Goal: Task Accomplishment & Management: Use online tool/utility

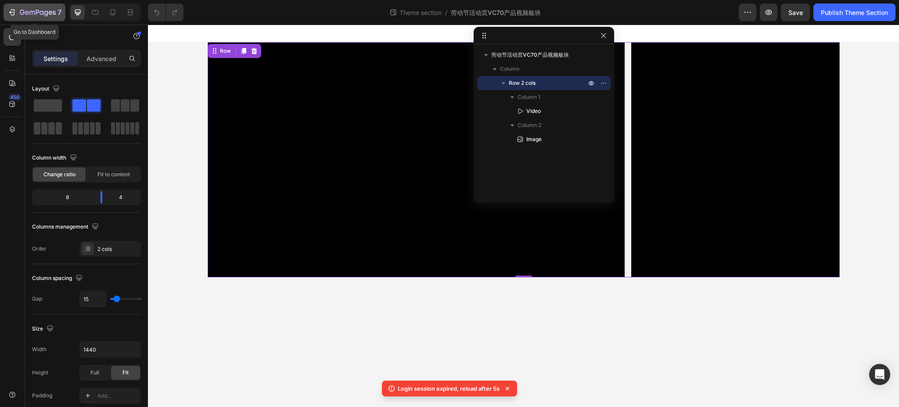
scroll to position [58, 0]
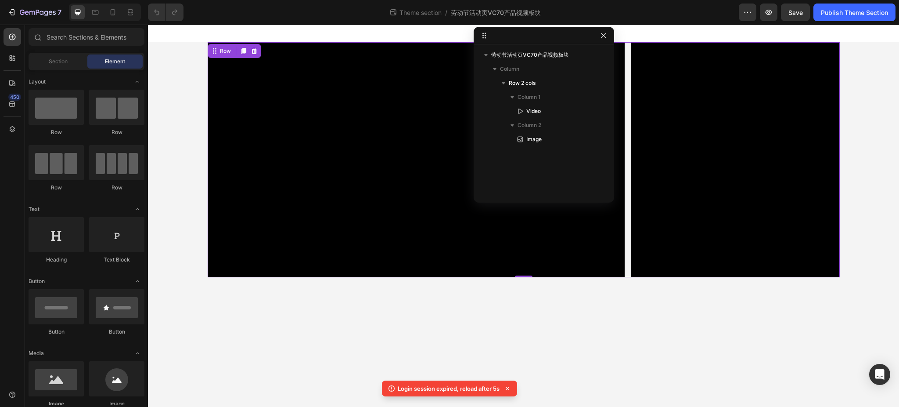
click at [679, 338] on body "Video Image Row 0 Root Drag & drop element from sidebar or Explore Library Add …" at bounding box center [523, 216] width 751 height 382
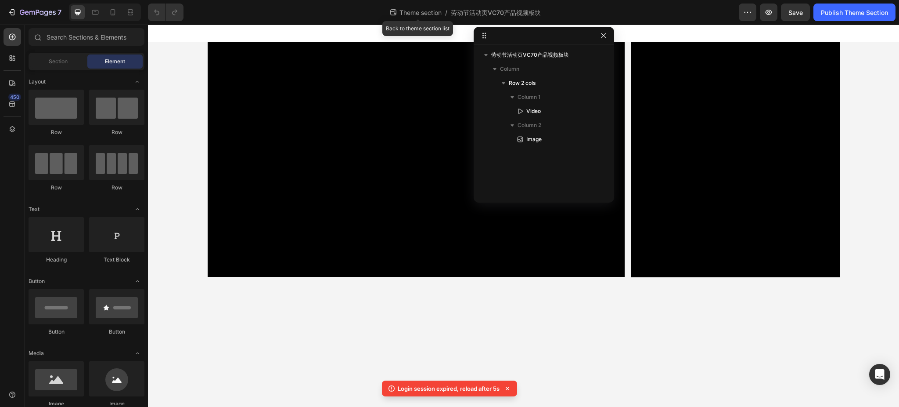
click at [414, 11] on span "Theme section" at bounding box center [421, 12] width 46 height 9
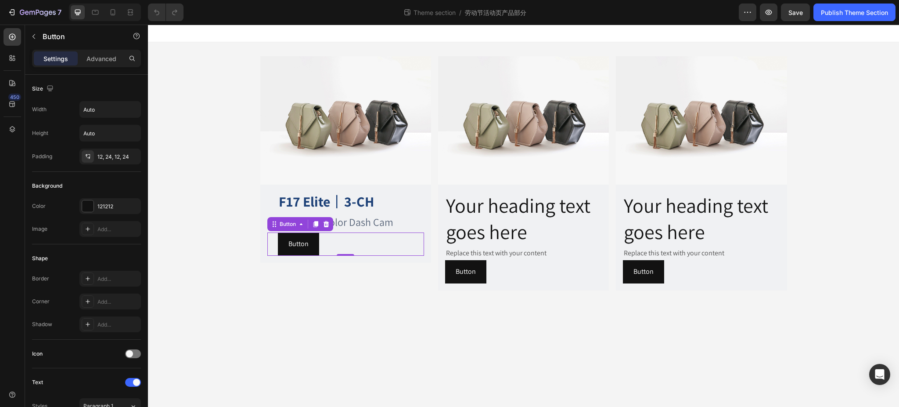
click at [338, 232] on div "Button Button 0" at bounding box center [345, 243] width 157 height 23
click at [92, 206] on div at bounding box center [87, 205] width 11 height 11
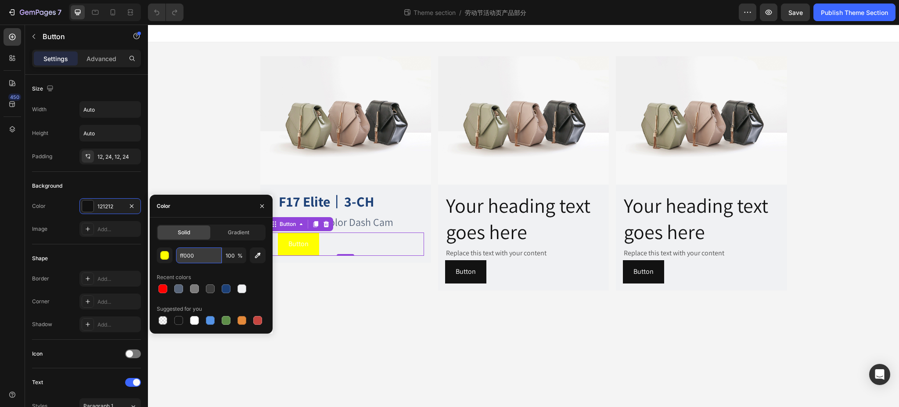
type input "ff0000"
click at [305, 242] on p "Button" at bounding box center [298, 244] width 20 height 13
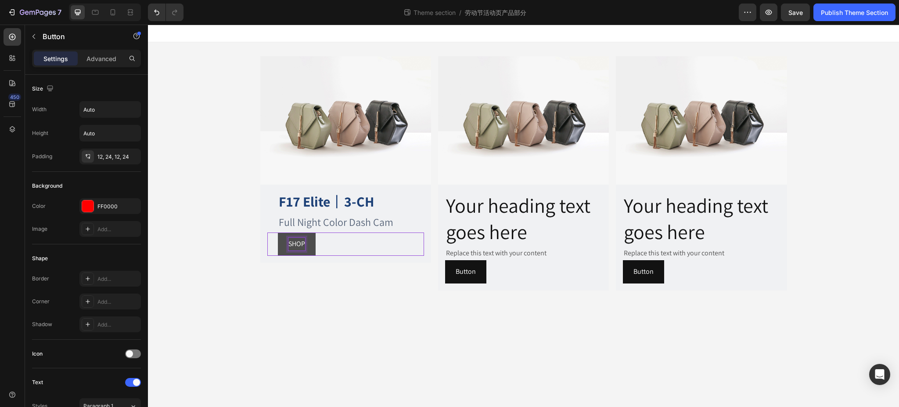
click at [278, 232] on button "SHOP" at bounding box center [297, 243] width 38 height 23
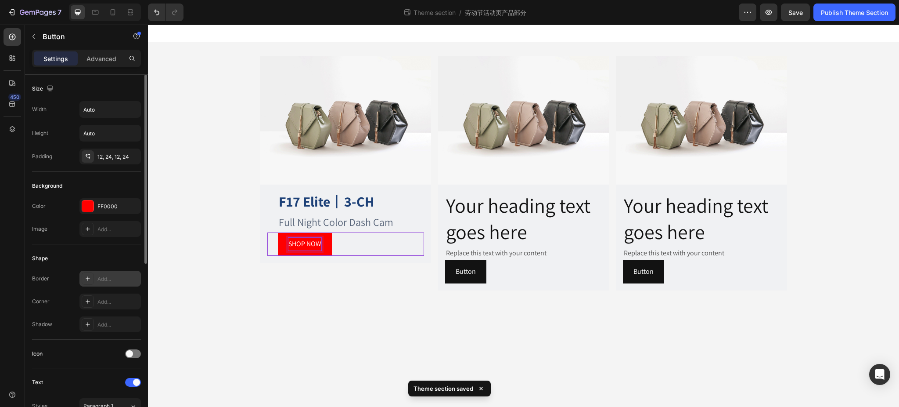
click at [88, 274] on div at bounding box center [88, 278] width 12 height 12
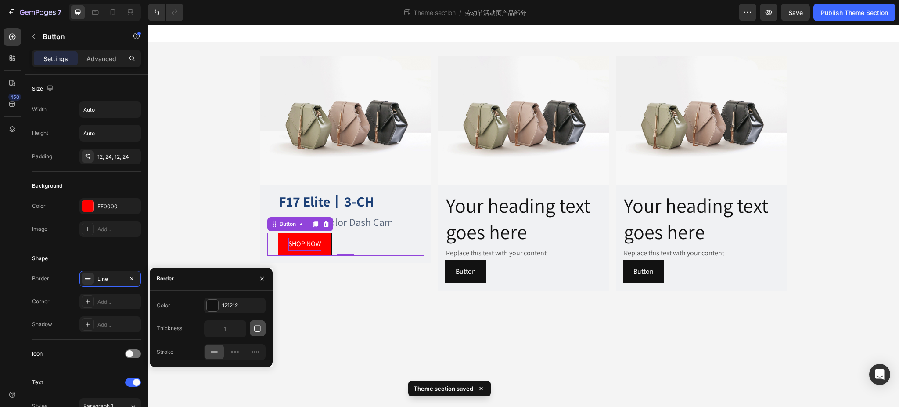
click at [256, 327] on icon "button" at bounding box center [257, 328] width 9 height 9
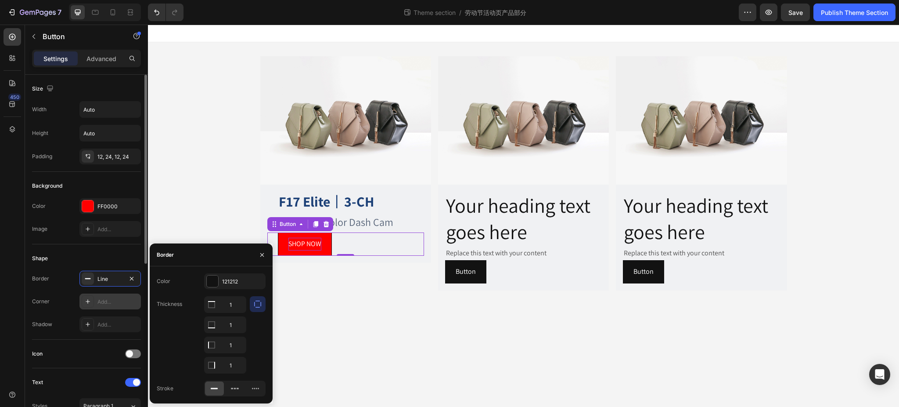
click at [95, 299] on div "Add..." at bounding box center [109, 301] width 61 height 16
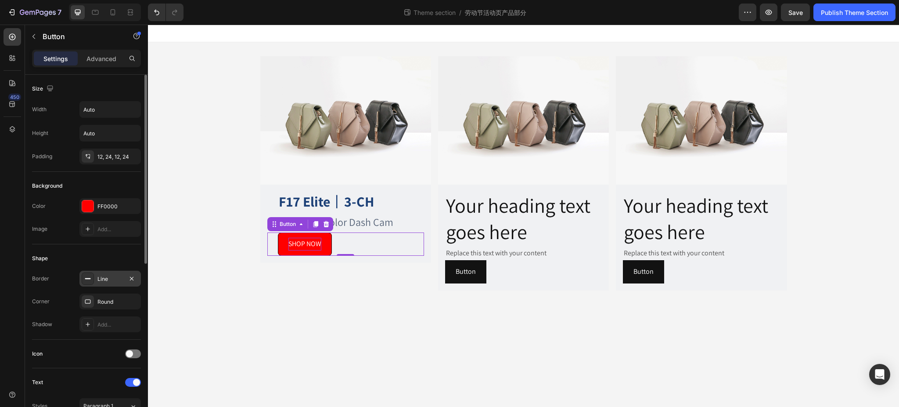
click at [102, 279] on div "Line" at bounding box center [109, 279] width 25 height 8
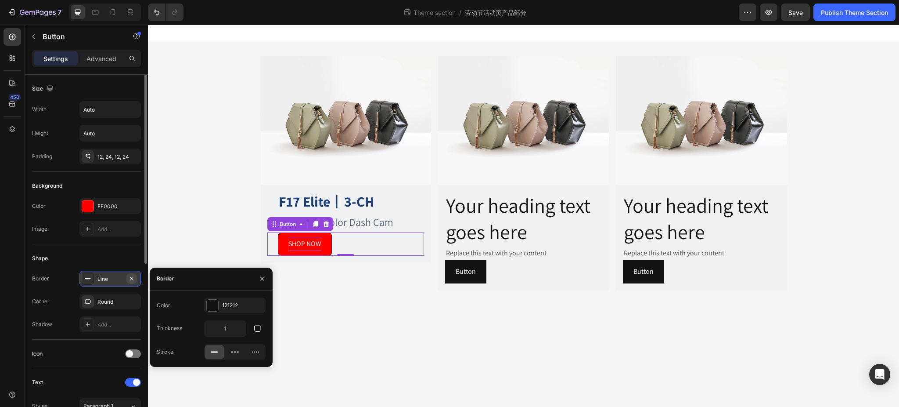
click at [133, 277] on icon "button" at bounding box center [131, 278] width 7 height 7
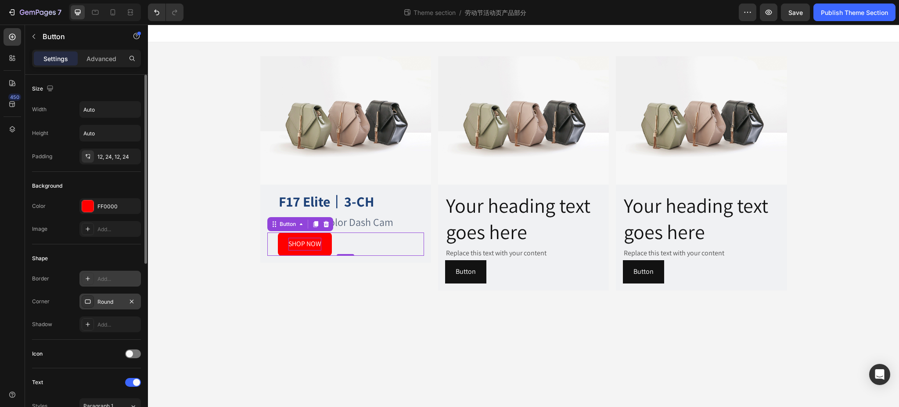
click at [103, 301] on div "Round" at bounding box center [109, 302] width 25 height 8
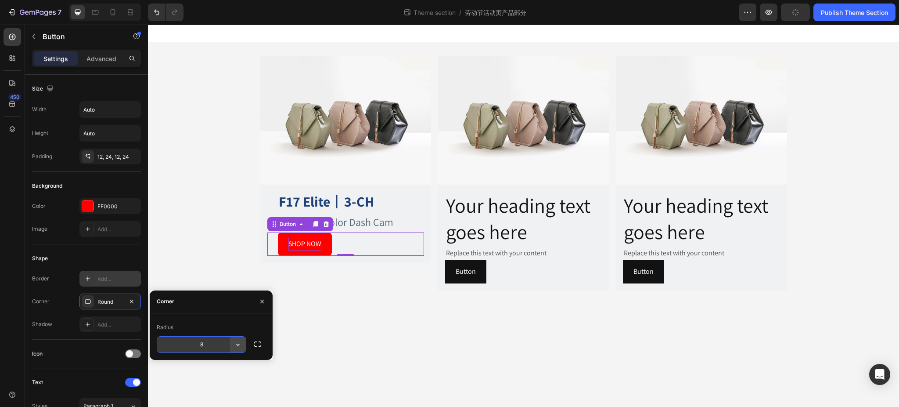
click at [240, 342] on icon "button" at bounding box center [238, 344] width 9 height 9
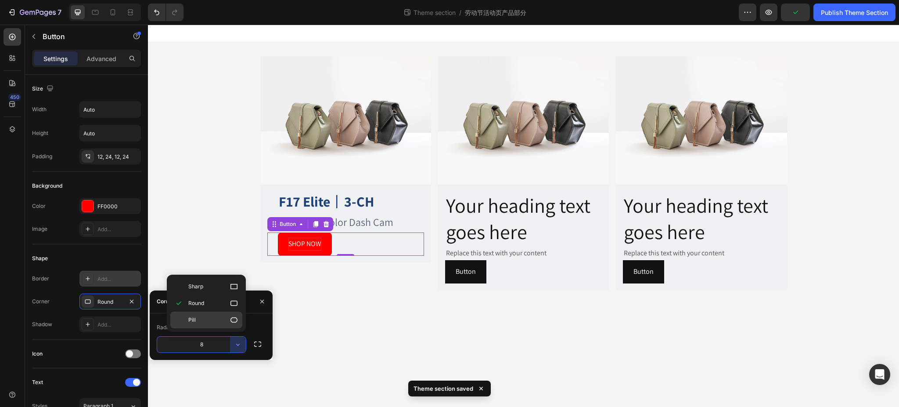
click at [216, 313] on div "Pill" at bounding box center [206, 319] width 72 height 17
type input "9999"
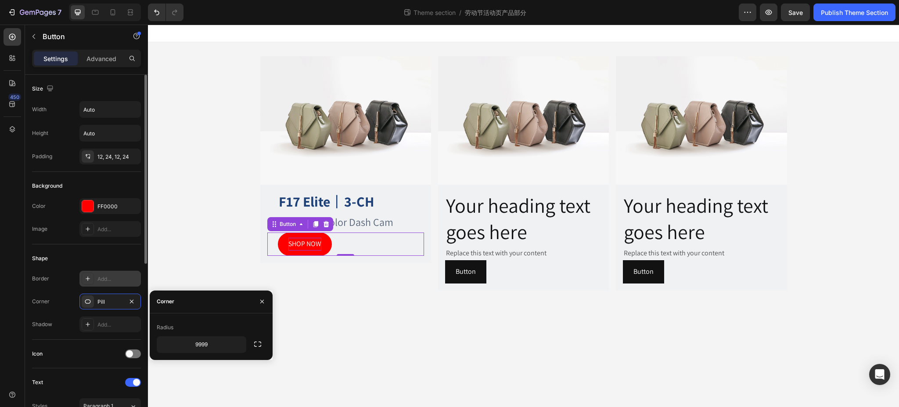
click at [76, 252] on div "Shape" at bounding box center [86, 258] width 109 height 14
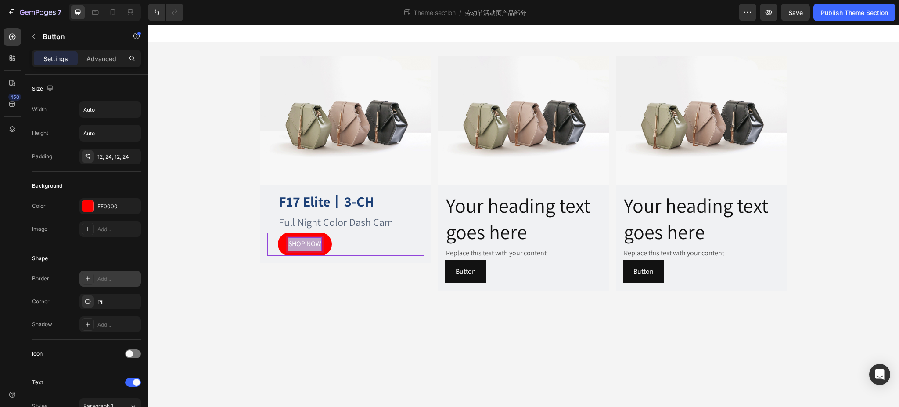
drag, startPoint x: 320, startPoint y: 244, endPoint x: 285, endPoint y: 238, distance: 36.1
click at [285, 238] on button "SHOP NOW" at bounding box center [305, 243] width 54 height 23
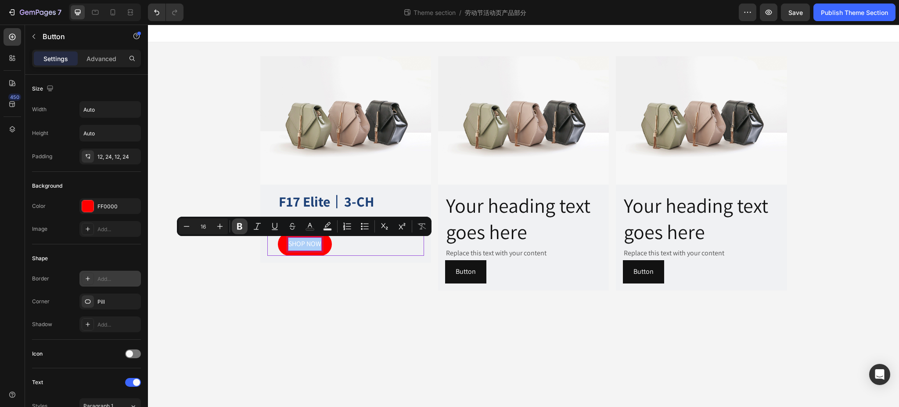
click at [235, 224] on icon "Editor contextual toolbar" at bounding box center [239, 226] width 9 height 9
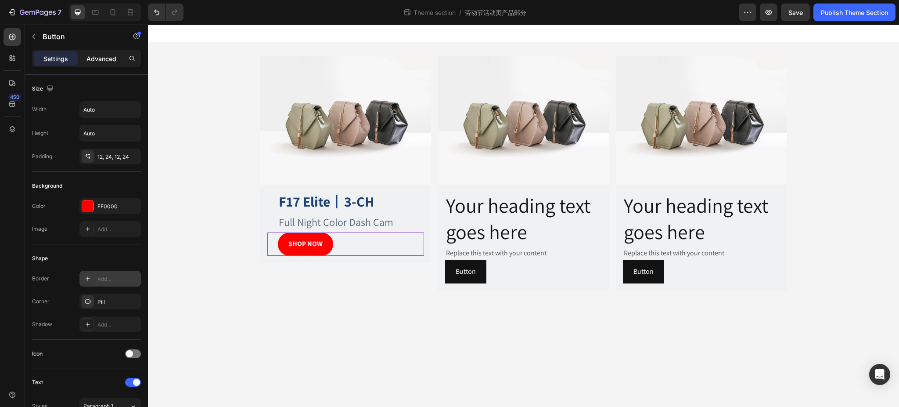
click at [100, 60] on p "Advanced" at bounding box center [101, 58] width 30 height 9
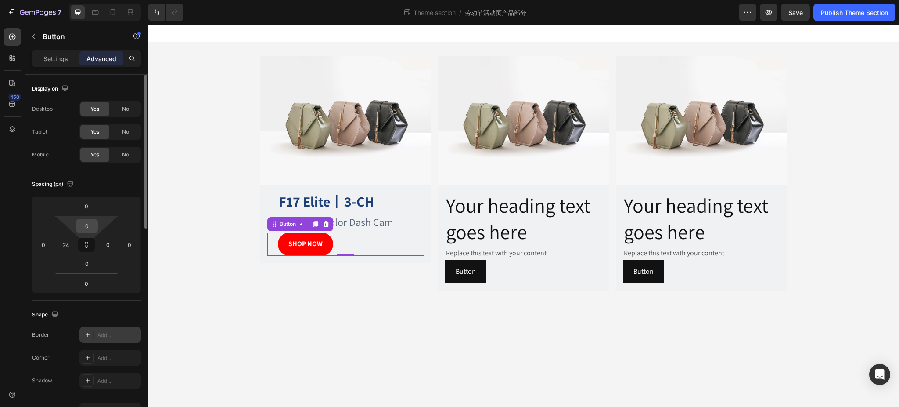
click at [92, 225] on input "0" at bounding box center [87, 225] width 18 height 13
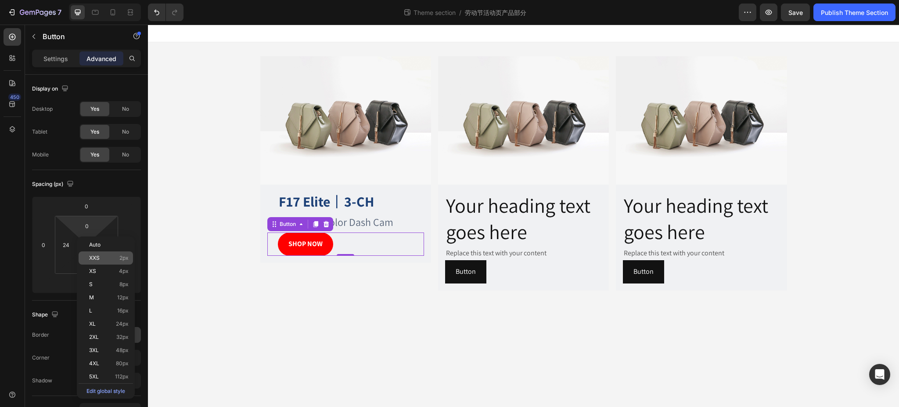
click at [100, 256] on p "XXS 2px" at bounding box center [109, 258] width 40 height 6
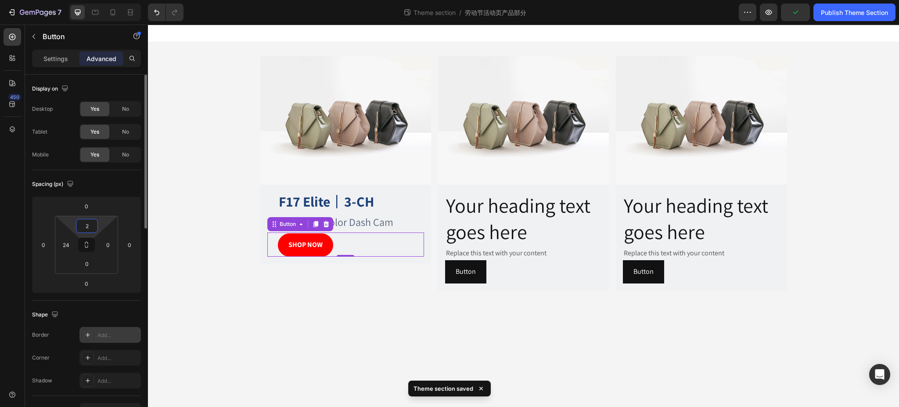
click at [86, 227] on input "2" at bounding box center [87, 225] width 18 height 13
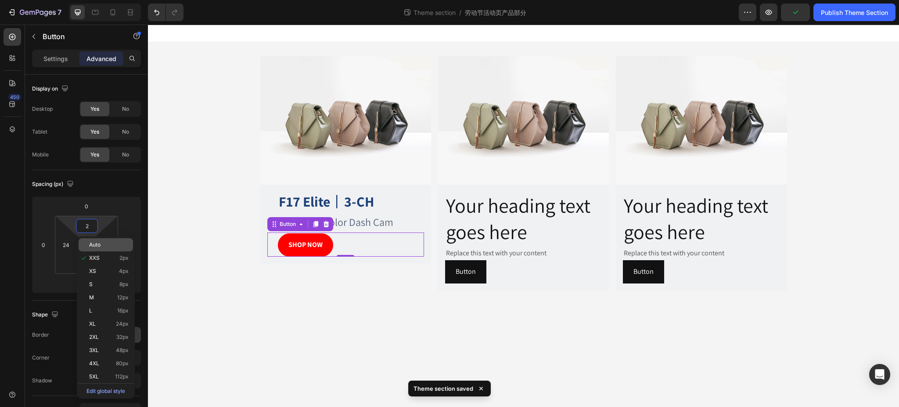
click at [98, 243] on span "Auto" at bounding box center [94, 244] width 11 height 6
type input "Auto"
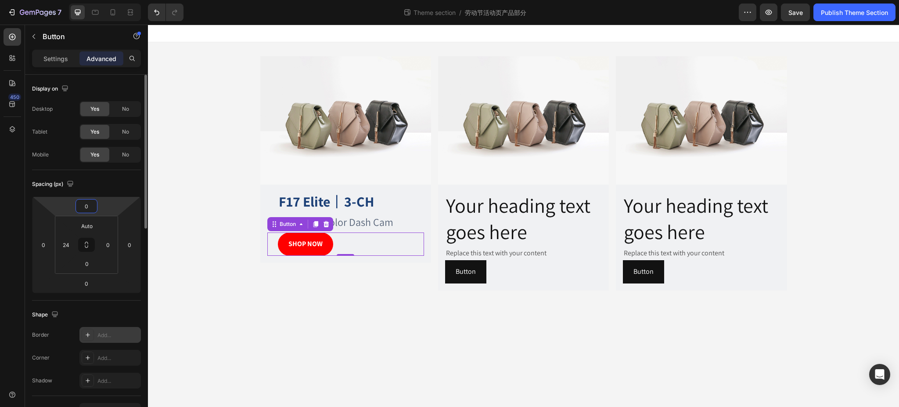
drag, startPoint x: 88, startPoint y: 204, endPoint x: 94, endPoint y: 205, distance: 6.3
click at [88, 204] on input "0" at bounding box center [87, 205] width 18 height 13
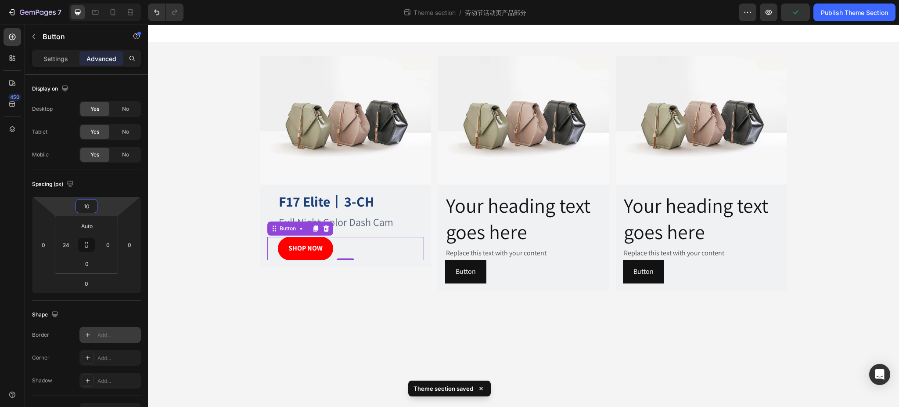
type input "10"
click at [367, 250] on div "SHOP NOW Button 0" at bounding box center [345, 248] width 157 height 23
click at [356, 302] on div "Image F17 Elite 丨 3-CH Heading Full Night Color Dash Cam Text Block SHOP NOW Bu…" at bounding box center [523, 173] width 541 height 262
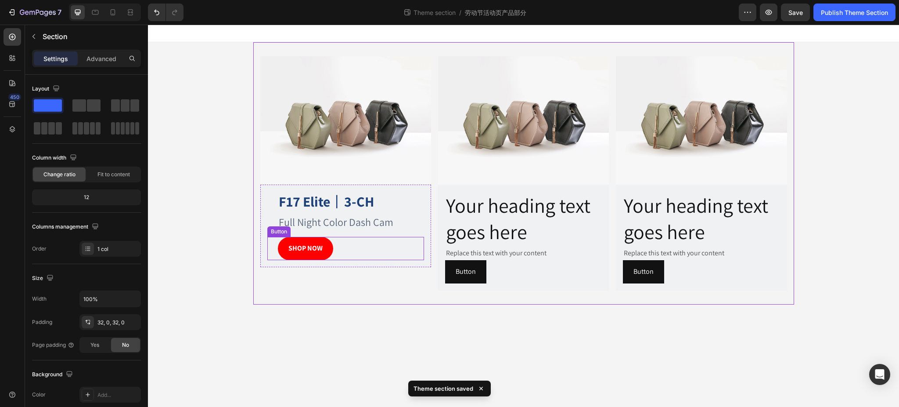
click at [376, 242] on div "SHOP NOW Button" at bounding box center [345, 248] width 157 height 23
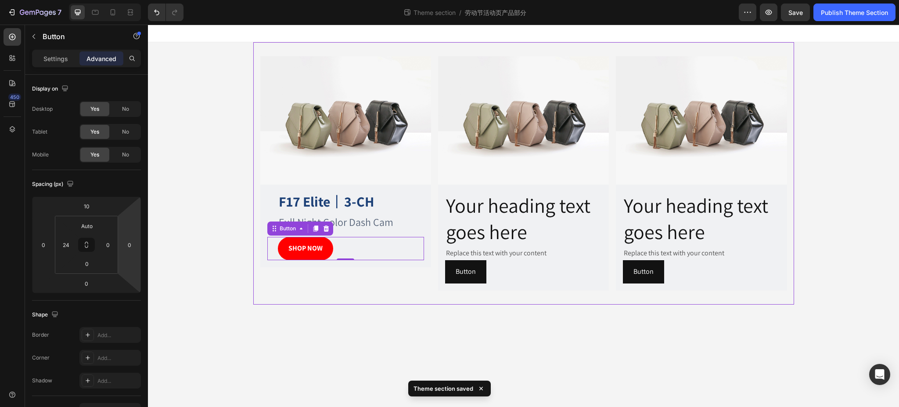
click at [317, 306] on body "Image F17 Elite 丨 3-CH Heading Full Night Color Dash Cam Text Block SHOP NOW Bu…" at bounding box center [523, 216] width 751 height 382
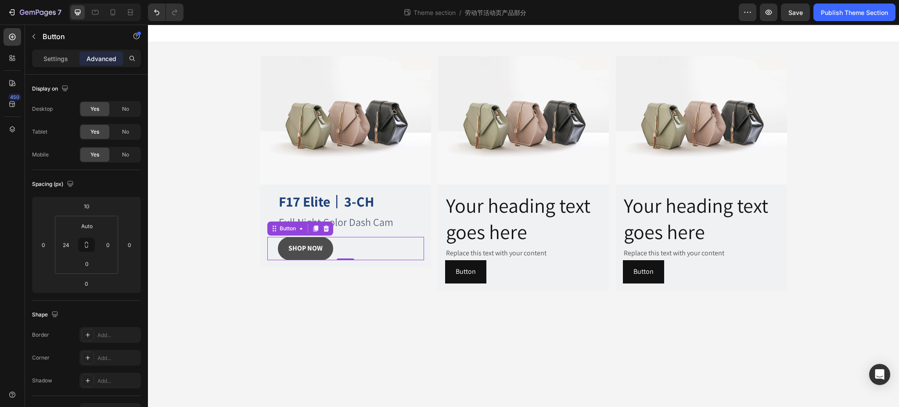
click at [329, 248] on button "SHOP NOW" at bounding box center [305, 248] width 55 height 23
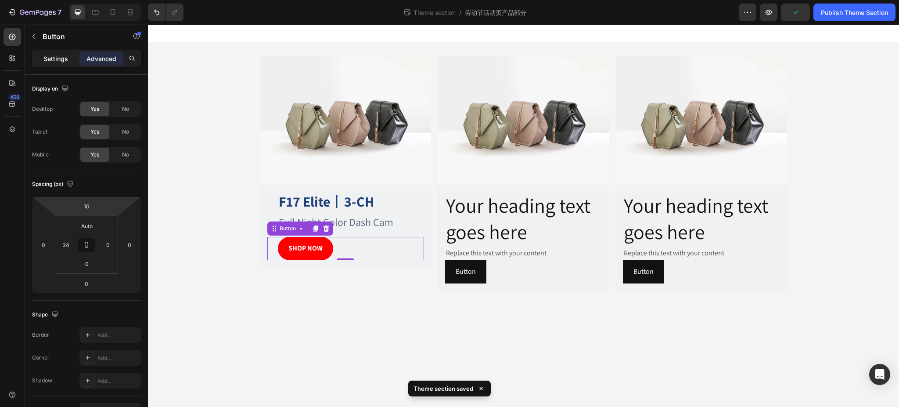
click at [50, 56] on p "Settings" at bounding box center [55, 58] width 25 height 9
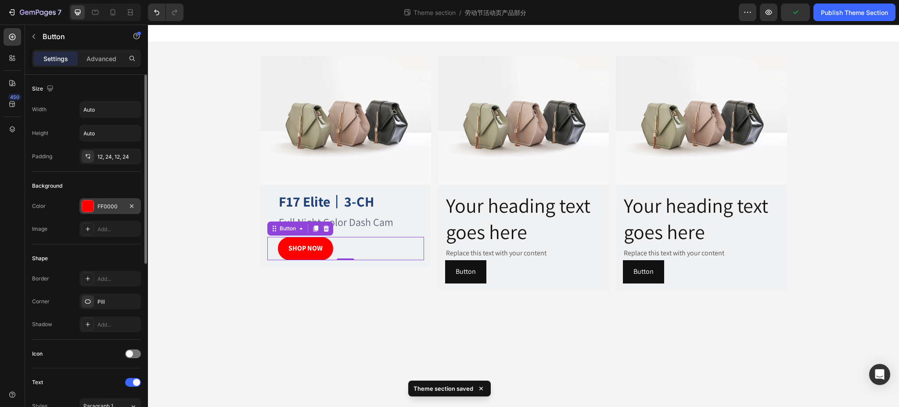
click at [109, 209] on div "FF0000" at bounding box center [109, 206] width 25 height 8
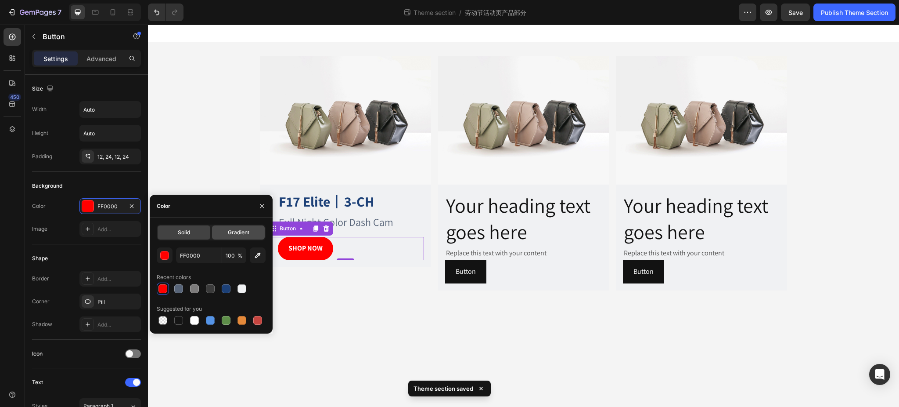
click at [236, 231] on span "Gradient" at bounding box center [239, 232] width 22 height 8
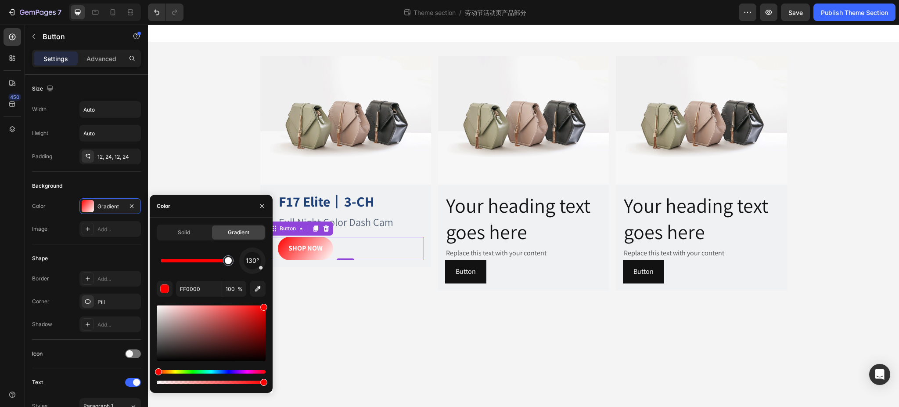
drag, startPoint x: 159, startPoint y: 260, endPoint x: 239, endPoint y: 259, distance: 80.4
click at [239, 259] on div "130°" at bounding box center [211, 260] width 109 height 26
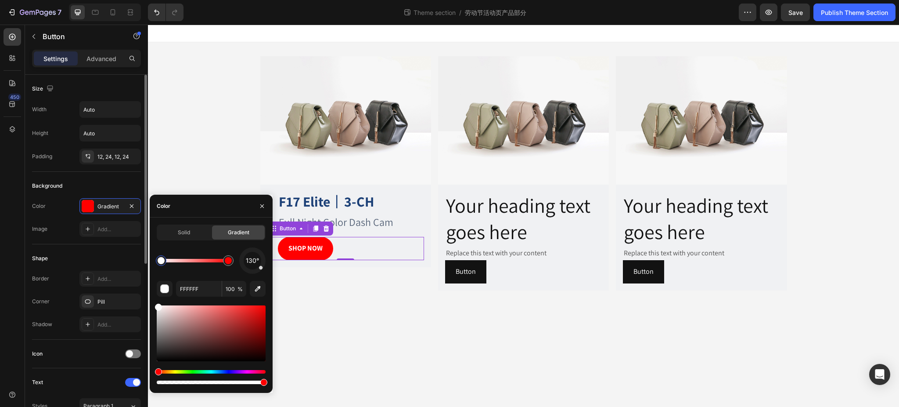
drag, startPoint x: 227, startPoint y: 264, endPoint x: 132, endPoint y: 257, distance: 94.7
click at [136, 258] on div "450 Sections(18) Elements(81) Section Element Hero Section Product Detail Brand…" at bounding box center [74, 216] width 148 height 382
drag, startPoint x: 165, startPoint y: 259, endPoint x: 174, endPoint y: 258, distance: 9.3
click at [174, 258] on div at bounding box center [173, 260] width 7 height 7
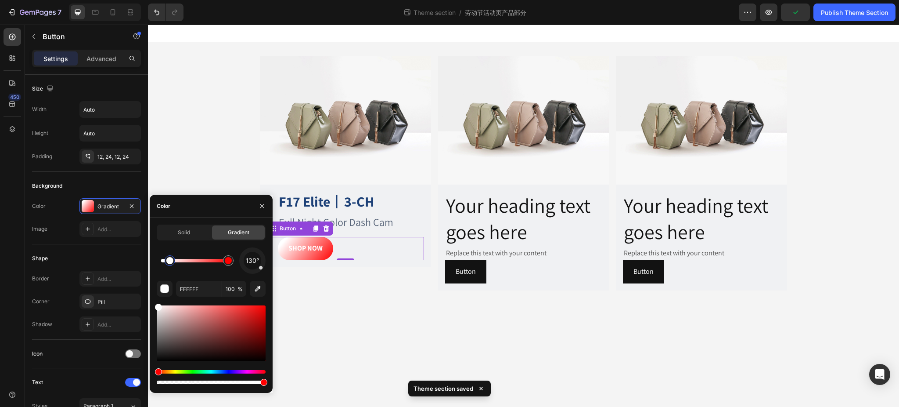
drag, startPoint x: 174, startPoint y: 258, endPoint x: 159, endPoint y: 259, distance: 15.4
drag, startPoint x: 166, startPoint y: 260, endPoint x: 144, endPoint y: 260, distance: 21.5
click at [144, 260] on div "450 Sections(18) Elements(81) Section Element Hero Section Product Detail Brand…" at bounding box center [74, 216] width 148 height 382
drag, startPoint x: 223, startPoint y: 259, endPoint x: 205, endPoint y: 261, distance: 17.7
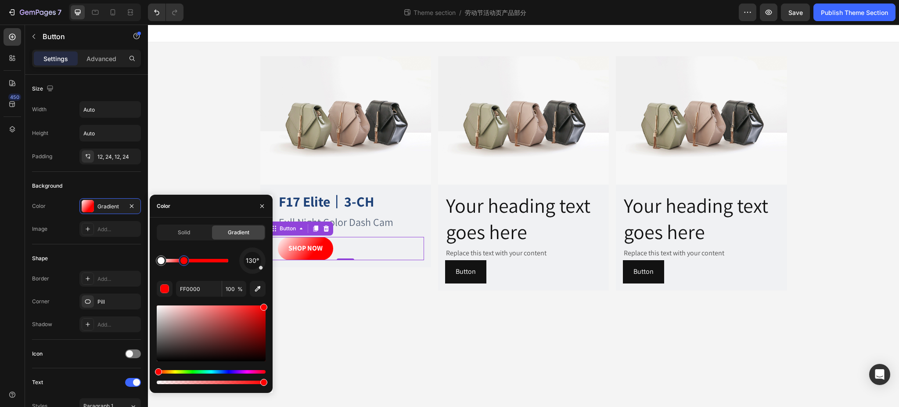
type input "FFFFFF"
drag, startPoint x: 203, startPoint y: 263, endPoint x: 184, endPoint y: 263, distance: 18.4
click at [192, 232] on div "Solid" at bounding box center [184, 232] width 53 height 14
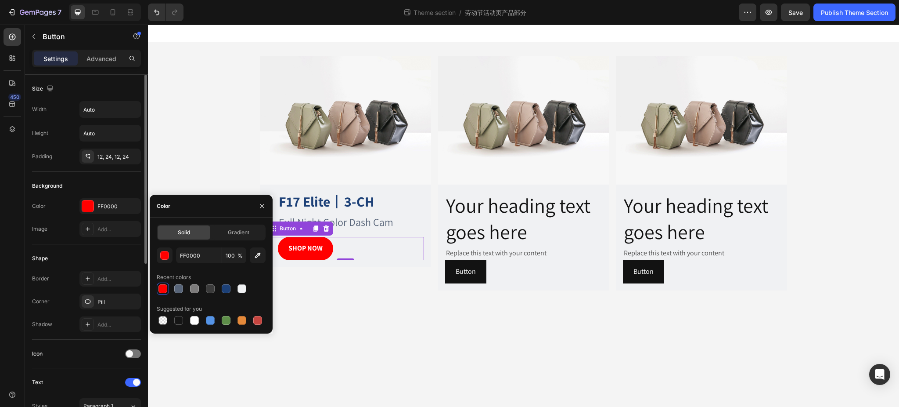
click at [69, 254] on div "Shape" at bounding box center [86, 258] width 109 height 14
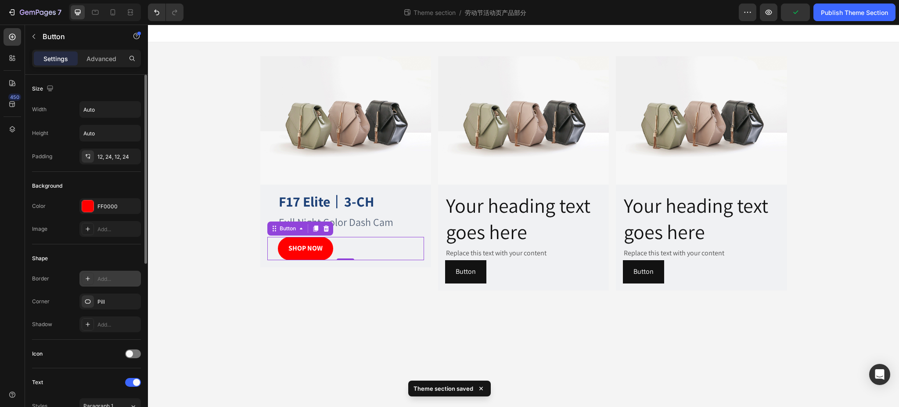
click at [108, 284] on div "Add..." at bounding box center [109, 278] width 61 height 16
click at [89, 279] on rect at bounding box center [88, 278] width 6 height 1
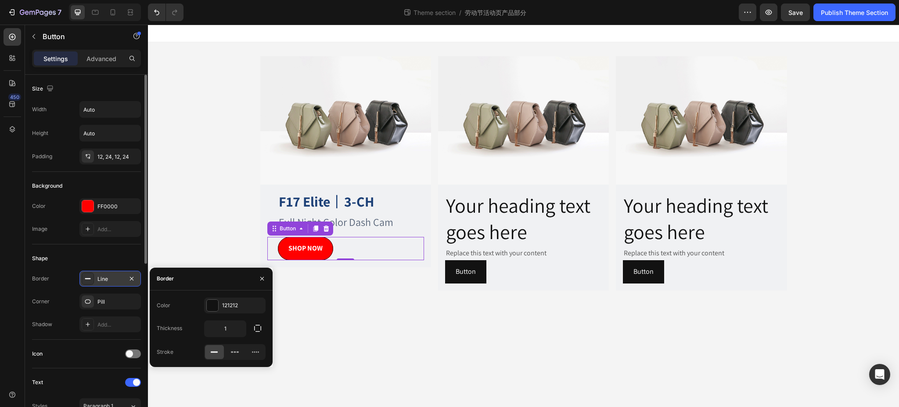
click at [86, 277] on icon at bounding box center [87, 278] width 7 height 7
click at [133, 278] on icon "button" at bounding box center [131, 278] width 7 height 7
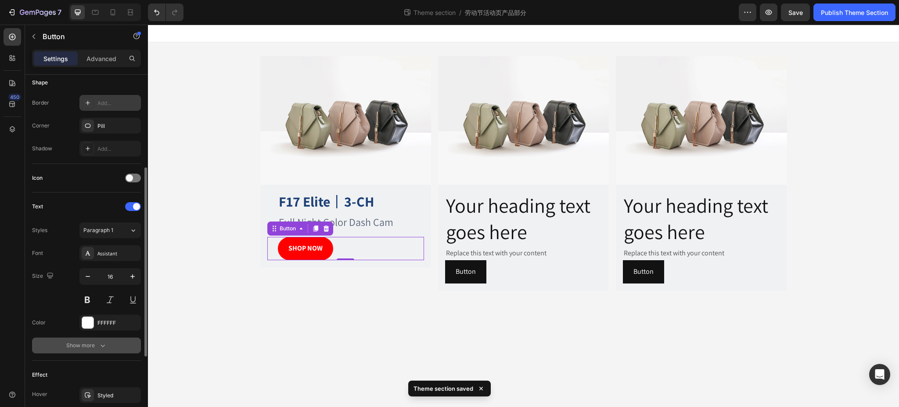
scroll to position [234, 0]
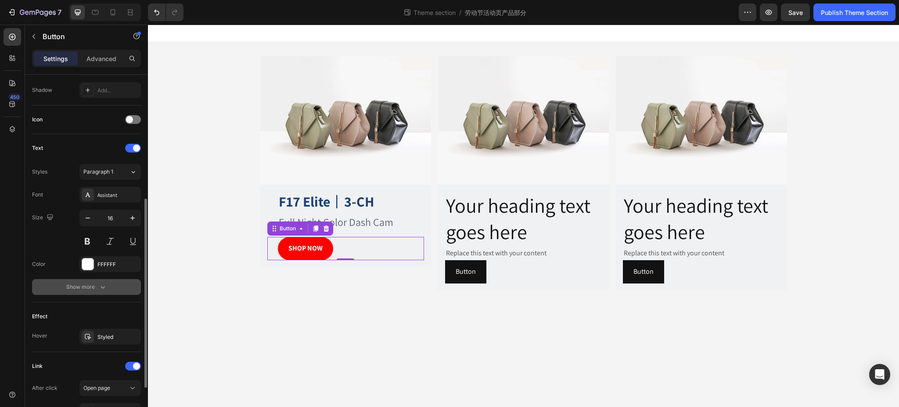
click at [99, 287] on icon "button" at bounding box center [102, 286] width 9 height 9
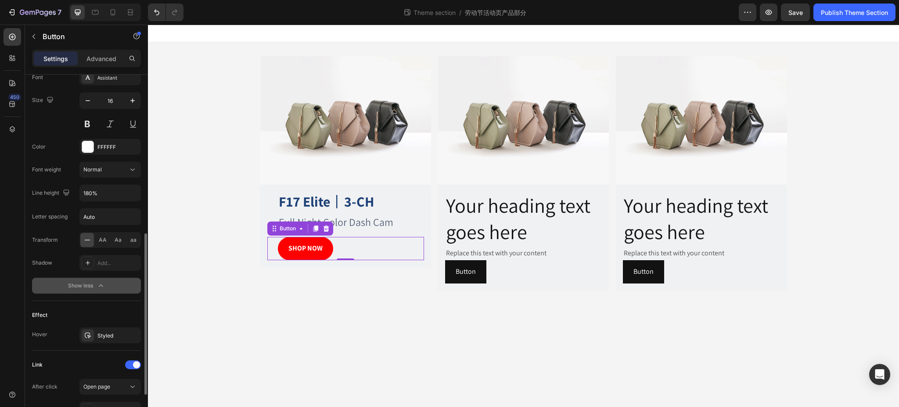
scroll to position [434, 0]
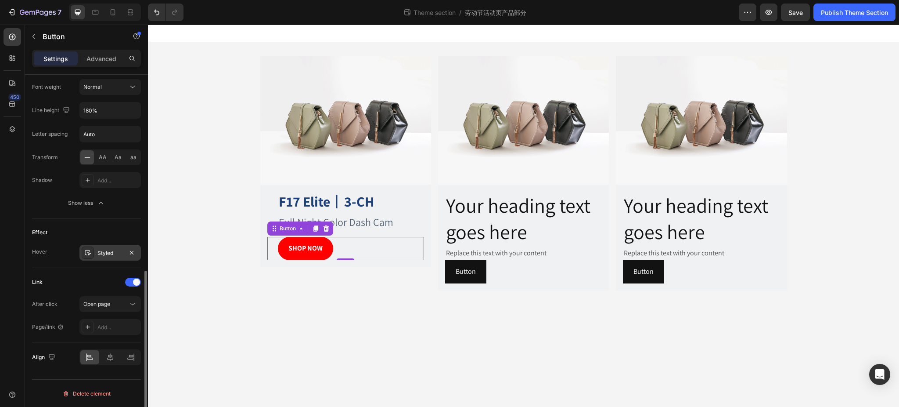
click at [104, 254] on div "Styled" at bounding box center [109, 253] width 25 height 8
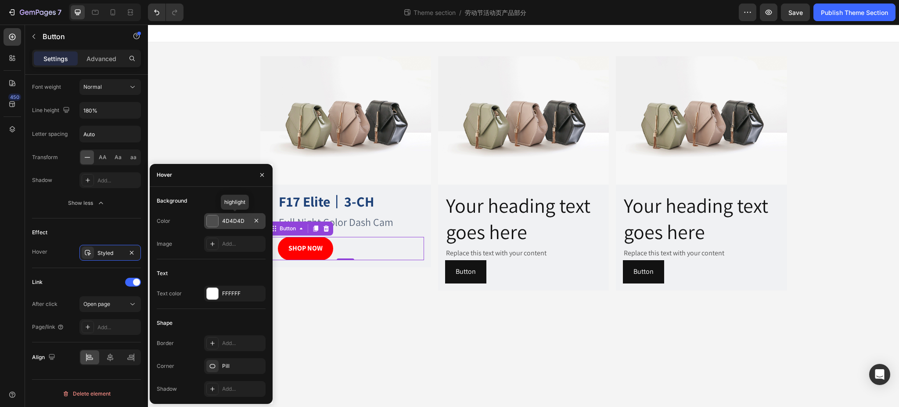
click at [227, 222] on div "4D4D4D" at bounding box center [234, 221] width 25 height 8
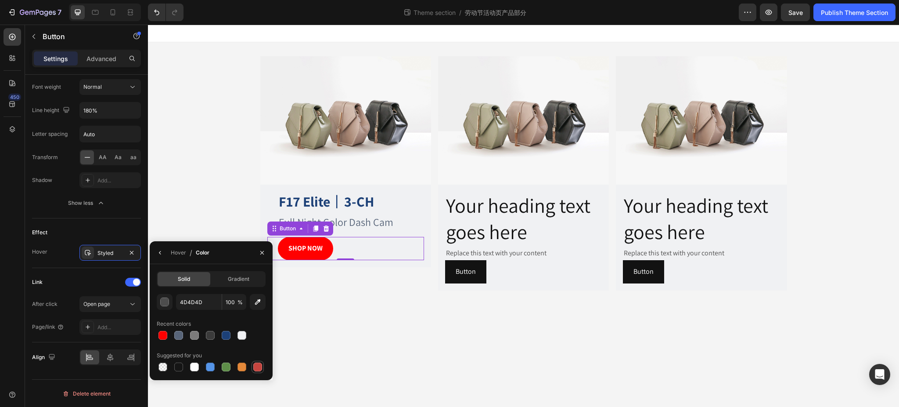
click at [256, 369] on div at bounding box center [257, 366] width 9 height 9
click at [167, 300] on div "button" at bounding box center [165, 302] width 9 height 9
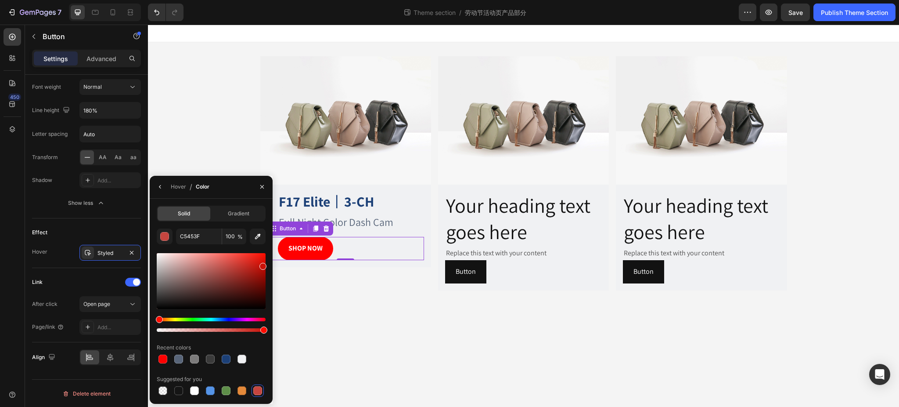
click at [262, 264] on div at bounding box center [211, 281] width 109 height 56
type input "C91108"
click at [227, 186] on div "Hover / Color" at bounding box center [211, 187] width 123 height 23
click at [263, 188] on icon "button" at bounding box center [262, 186] width 7 height 7
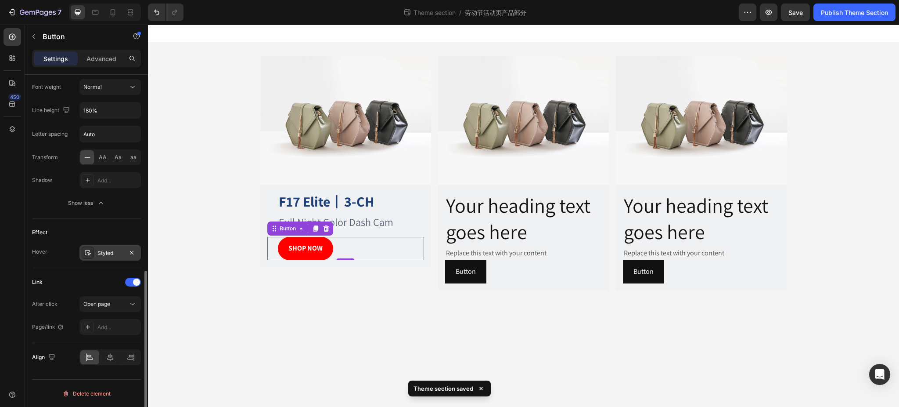
click at [107, 252] on div "Styled" at bounding box center [109, 253] width 25 height 8
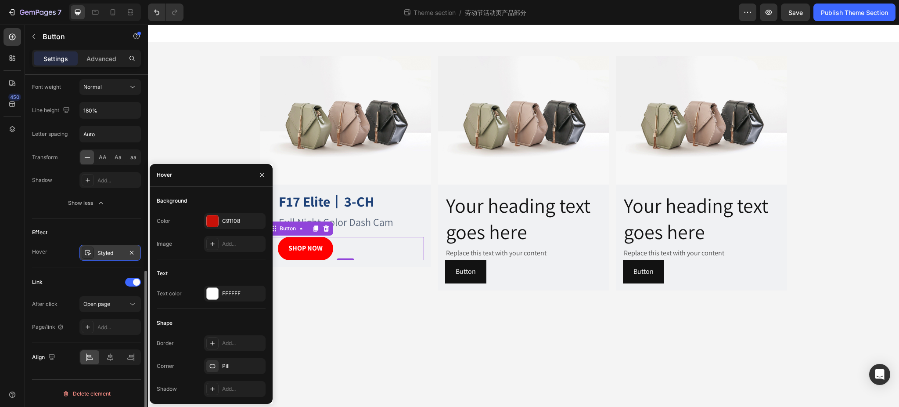
click at [102, 249] on div "Styled" at bounding box center [109, 253] width 25 height 8
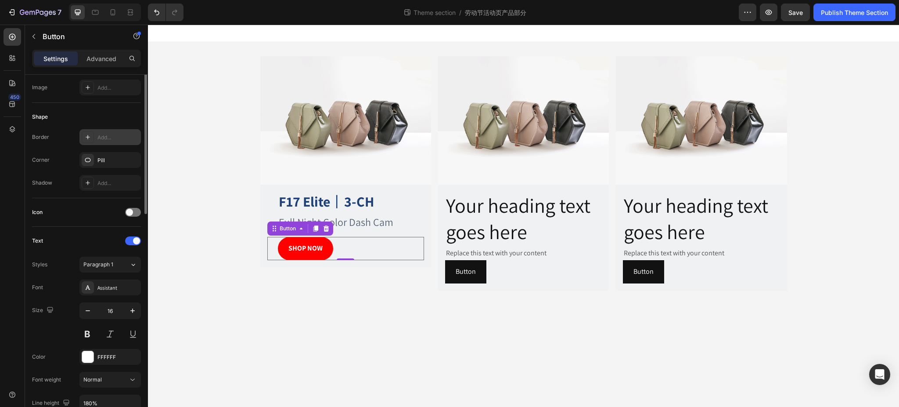
scroll to position [83, 0]
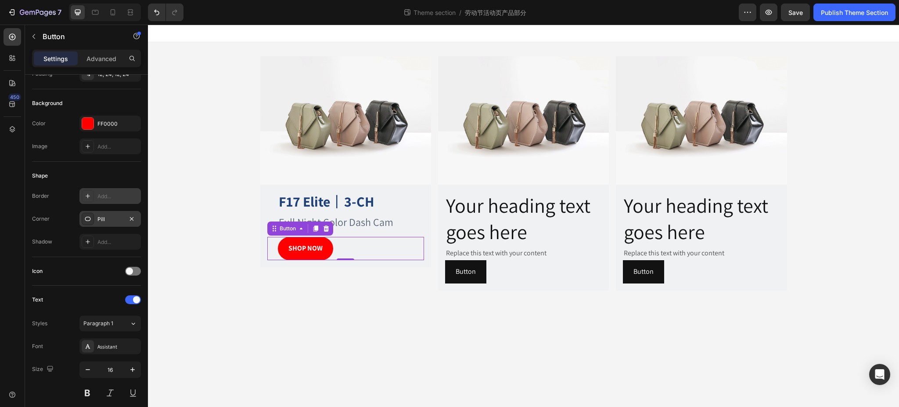
click at [103, 219] on div "Pill" at bounding box center [109, 219] width 25 height 8
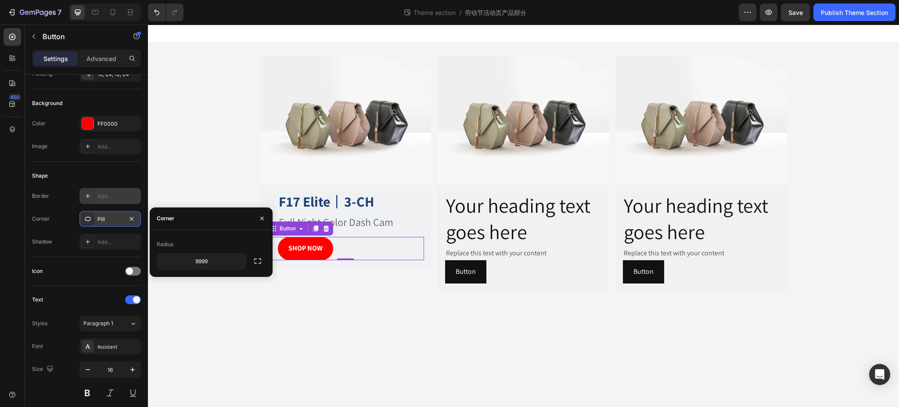
click at [103, 219] on div "Pill" at bounding box center [109, 219] width 25 height 8
click at [68, 264] on div "Icon" at bounding box center [86, 271] width 109 height 14
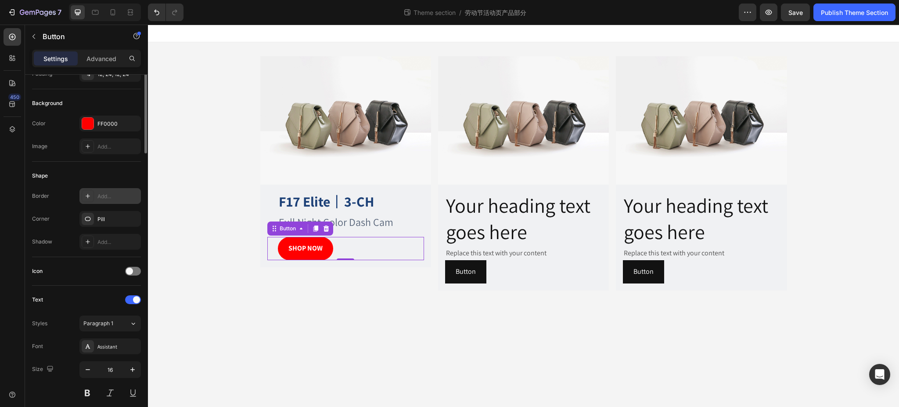
scroll to position [0, 0]
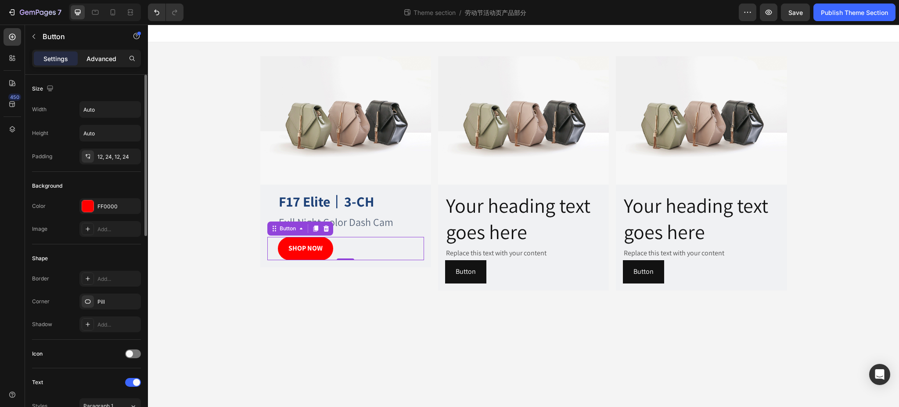
click at [94, 56] on p "Advanced" at bounding box center [101, 58] width 30 height 9
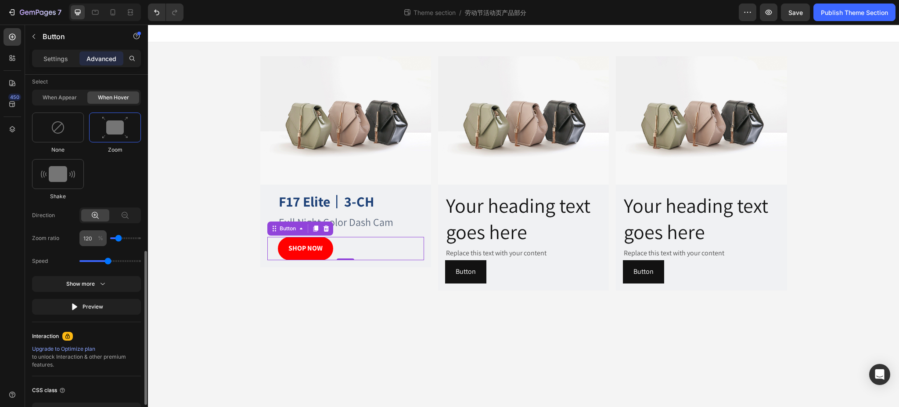
scroll to position [292, 0]
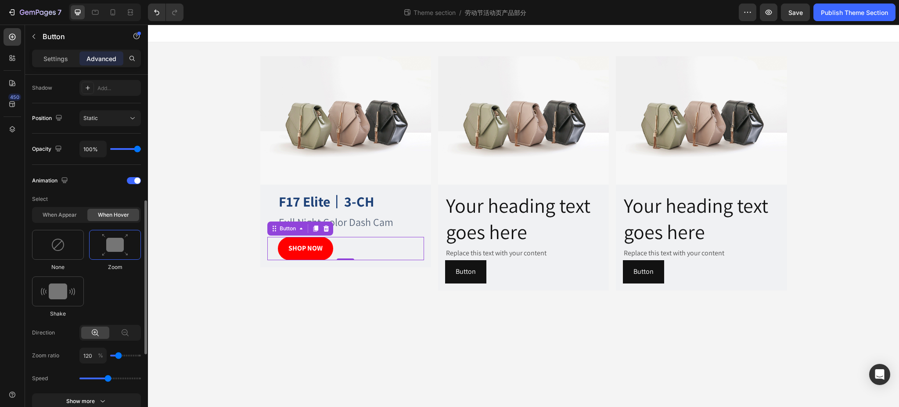
click at [119, 214] on div "When hover" at bounding box center [113, 215] width 52 height 12
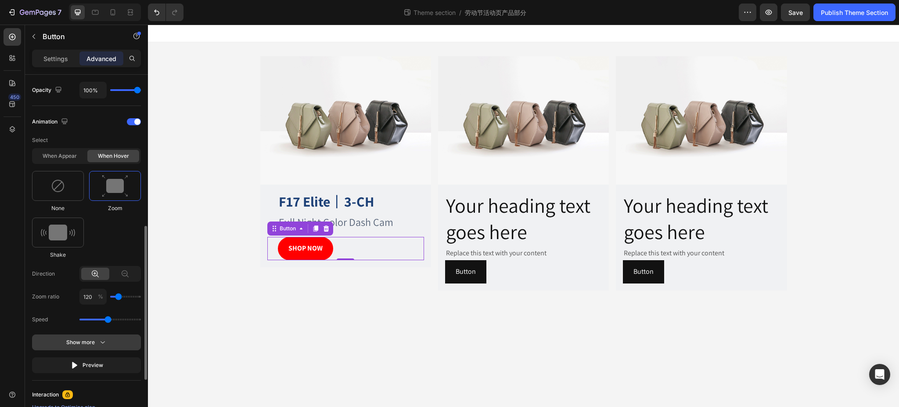
click at [94, 338] on div "Show more" at bounding box center [86, 342] width 41 height 9
type input "110"
click at [117, 297] on input "range" at bounding box center [125, 296] width 31 height 2
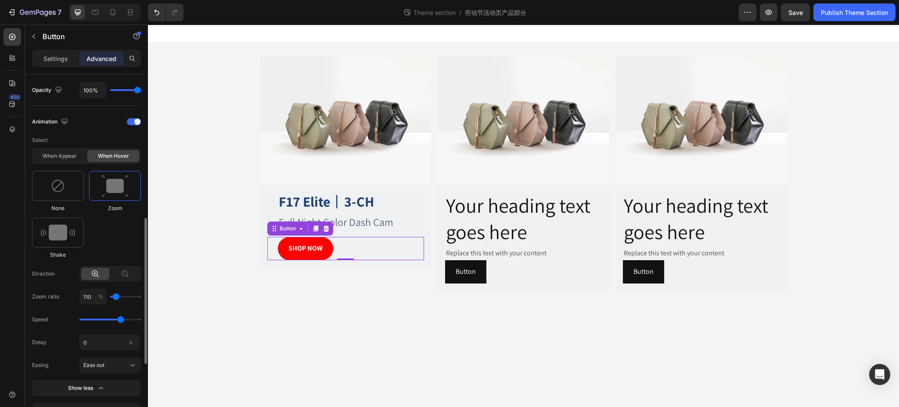
drag, startPoint x: 108, startPoint y: 317, endPoint x: 33, endPoint y: 271, distance: 87.7
click at [122, 319] on input "range" at bounding box center [109, 319] width 61 height 2
type input "2.5"
click at [124, 320] on input "range" at bounding box center [109, 319] width 61 height 2
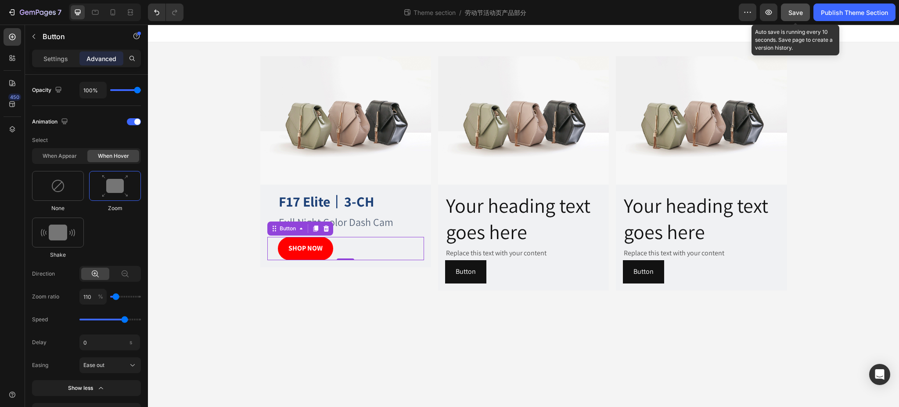
click at [799, 11] on span "Save" at bounding box center [796, 12] width 14 height 7
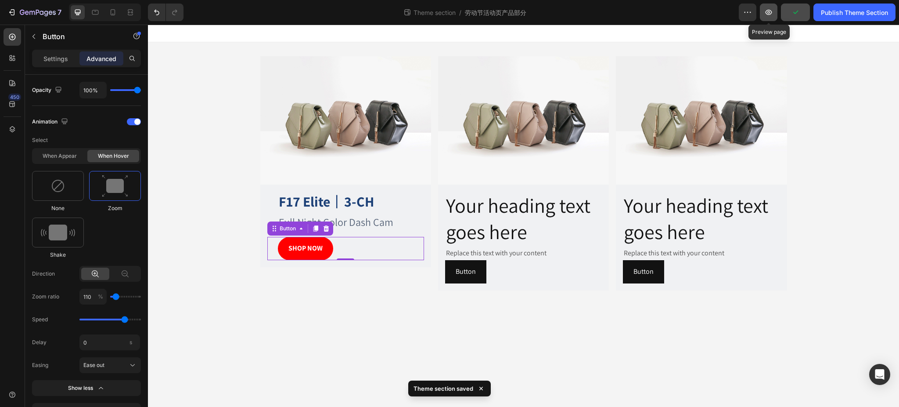
click at [771, 11] on icon "button" at bounding box center [768, 12] width 9 height 9
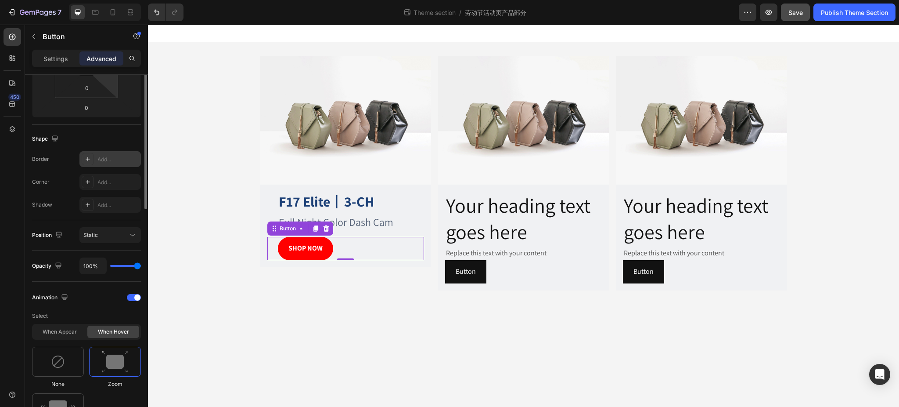
scroll to position [58, 0]
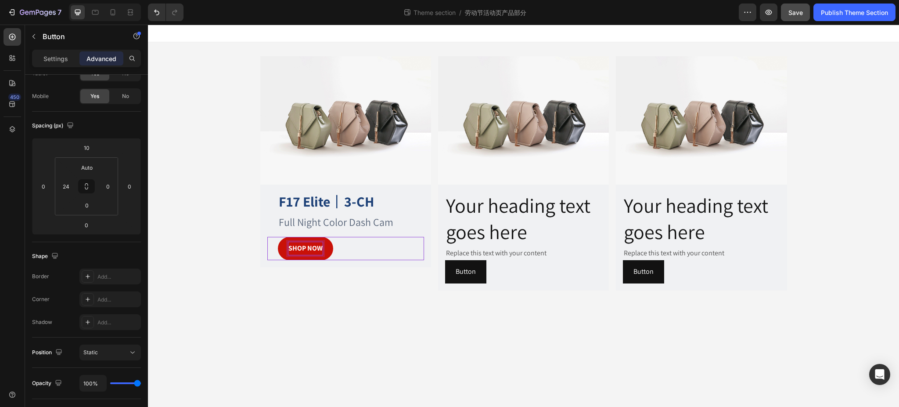
click at [305, 249] on strong "SHOP NOW" at bounding box center [305, 247] width 34 height 9
click at [47, 55] on p "Settings" at bounding box center [55, 58] width 25 height 9
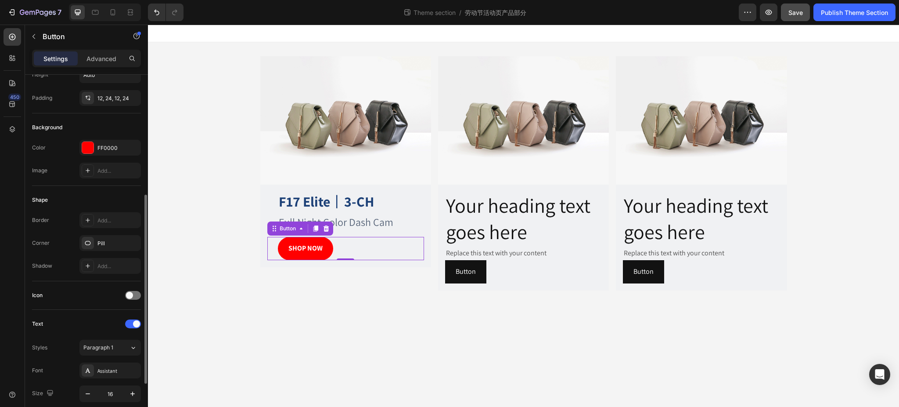
scroll to position [318, 0]
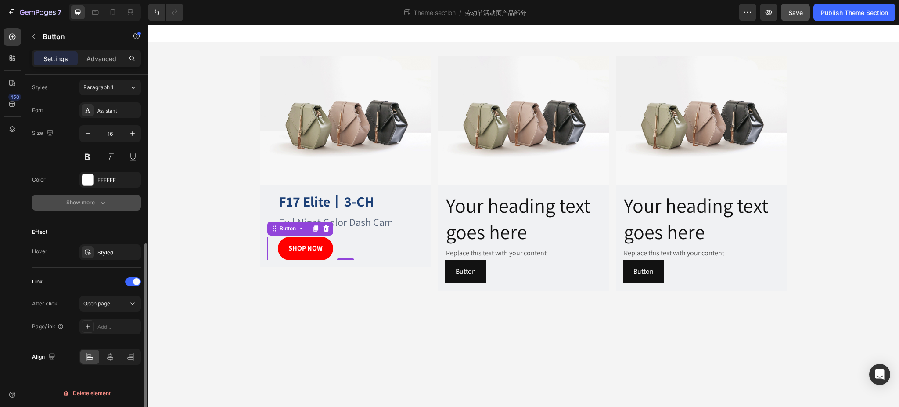
click at [87, 203] on div "Show more" at bounding box center [86, 202] width 41 height 9
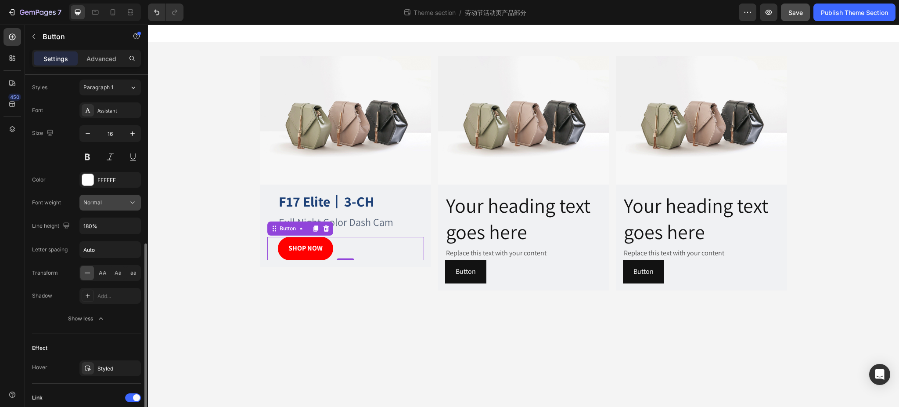
click at [103, 200] on div "Normal" at bounding box center [105, 202] width 45 height 8
click at [123, 225] on input "180%" at bounding box center [110, 226] width 61 height 16
click at [130, 227] on icon "button" at bounding box center [132, 225] width 9 height 9
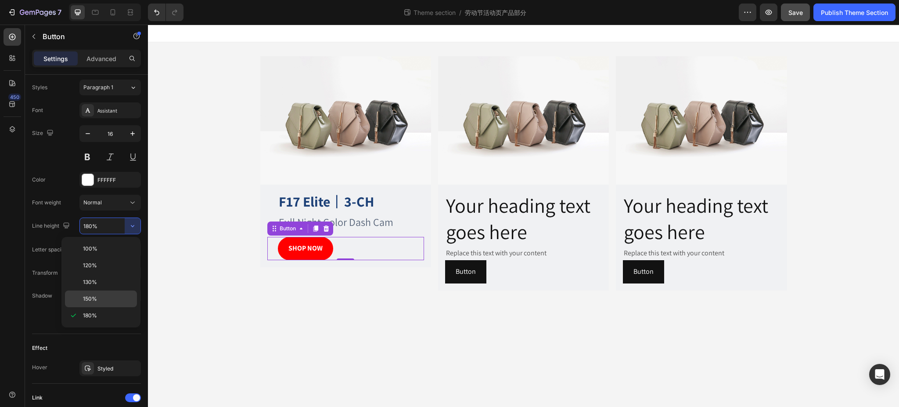
click at [92, 296] on span "150%" at bounding box center [90, 299] width 14 height 8
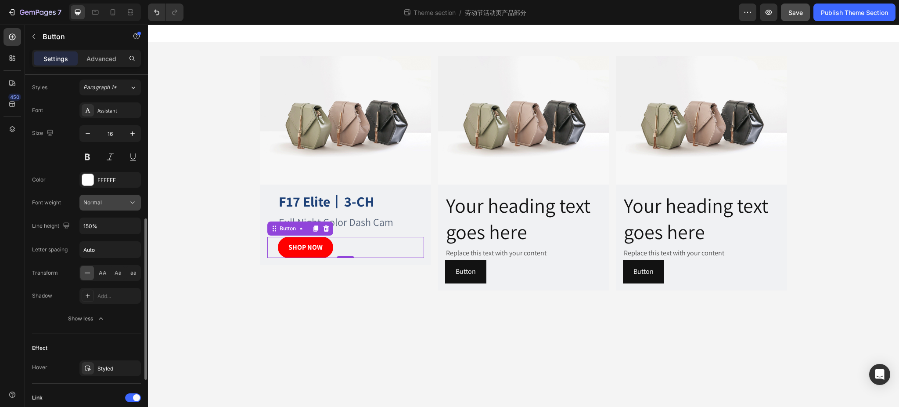
click at [126, 198] on div "Normal" at bounding box center [105, 202] width 45 height 8
click at [112, 203] on div "Normal" at bounding box center [105, 202] width 45 height 8
click at [106, 225] on input "150%" at bounding box center [110, 226] width 61 height 16
click at [121, 229] on input "150%" at bounding box center [110, 226] width 61 height 16
click at [132, 224] on icon "button" at bounding box center [132, 225] width 9 height 9
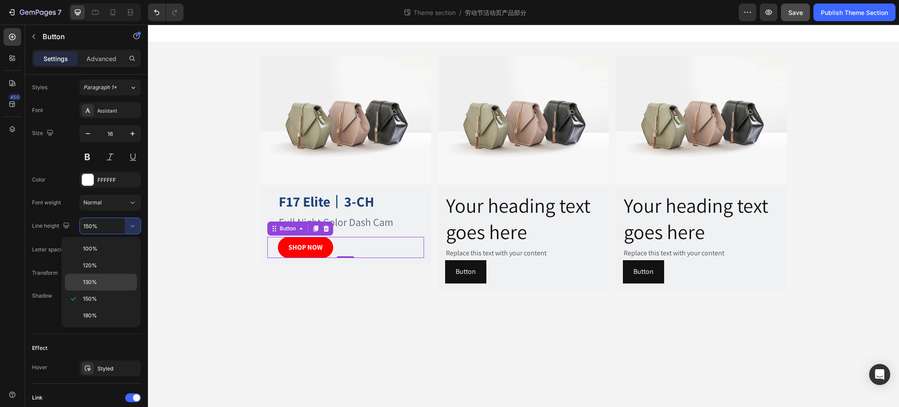
click at [96, 279] on span "130%" at bounding box center [90, 282] width 14 height 8
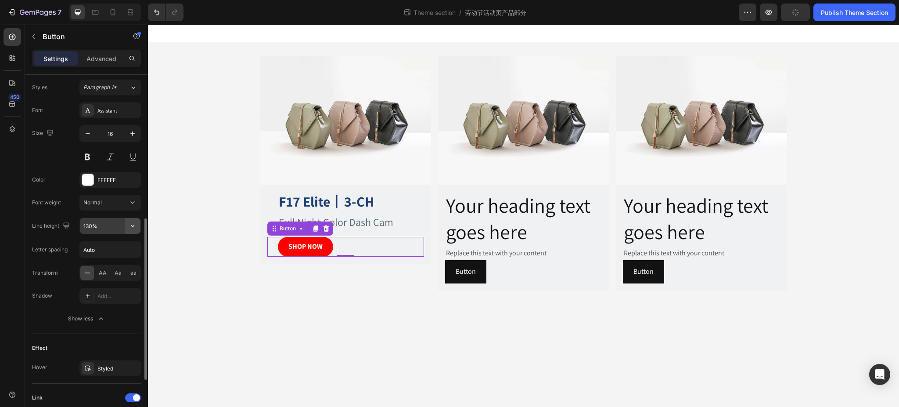
click at [133, 223] on icon "button" at bounding box center [132, 225] width 9 height 9
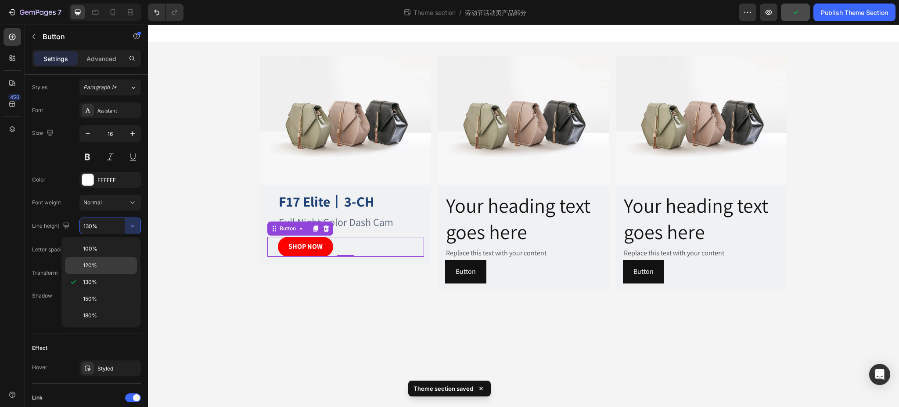
click at [101, 266] on p "120%" at bounding box center [108, 265] width 50 height 8
type input "120%"
click at [292, 300] on div "Image F17 Elite 丨 3-CH Heading Full Night Color Dash Cam Text Block SHOP NOW Bu…" at bounding box center [523, 173] width 541 height 262
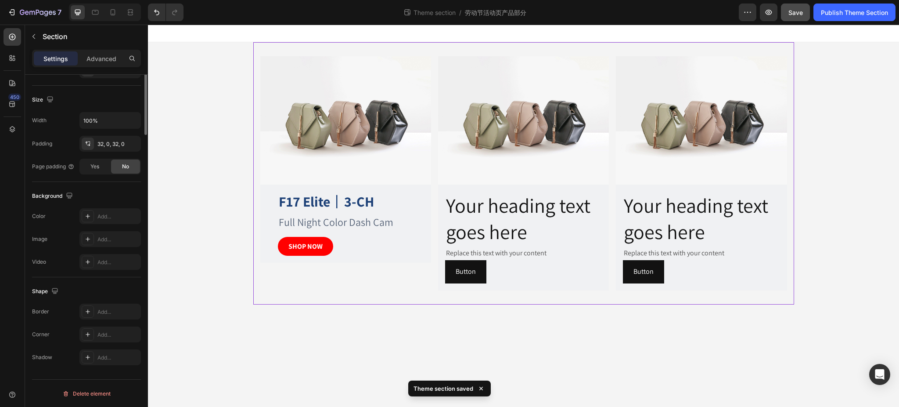
scroll to position [0, 0]
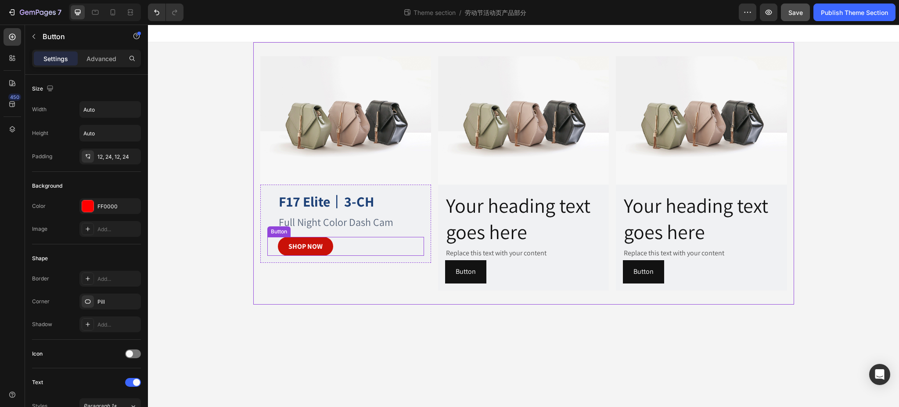
click at [318, 241] on button "SHOP NOW" at bounding box center [305, 246] width 55 height 19
click at [101, 55] on p "Advanced" at bounding box center [101, 58] width 30 height 9
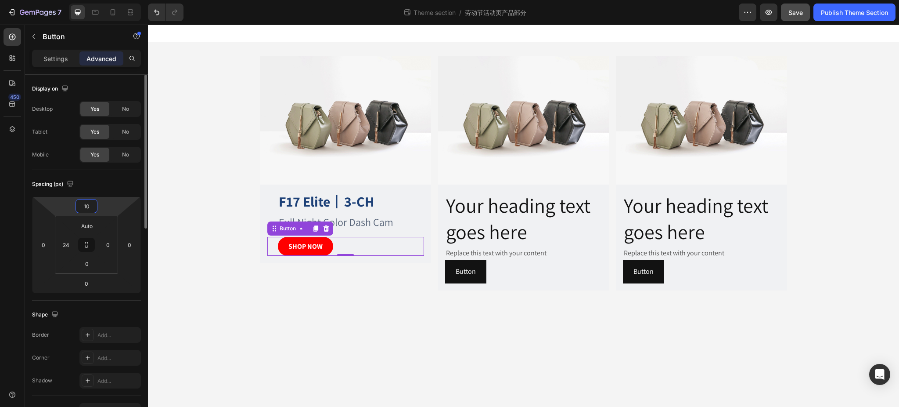
click at [90, 206] on input "10" at bounding box center [87, 205] width 18 height 13
type input "20"
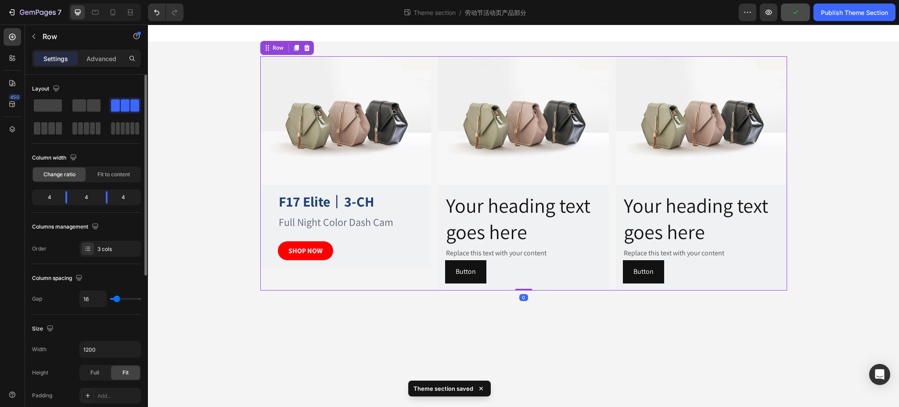
drag, startPoint x: 354, startPoint y: 280, endPoint x: 349, endPoint y: 278, distance: 5.4
click at [354, 280] on div "Image F17 Elite 丨 3-CH Heading Full Night Color Dash Cam Text Block SHOP NOW Bu…" at bounding box center [345, 173] width 171 height 234
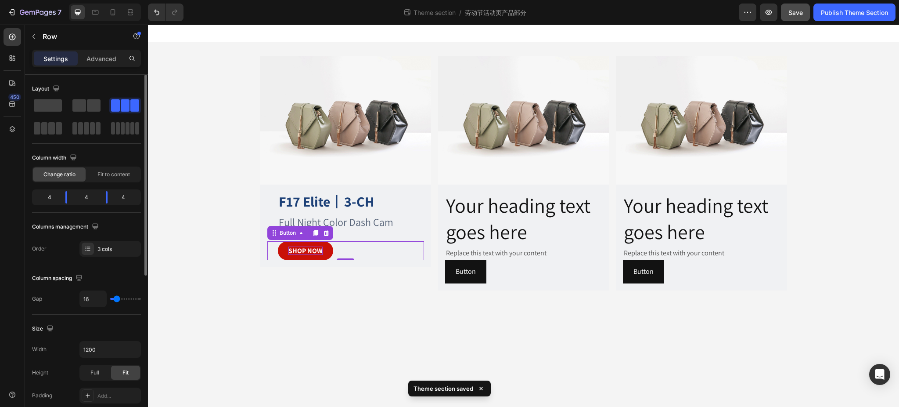
click at [321, 250] on strong "SHOP NOW" at bounding box center [305, 250] width 34 height 9
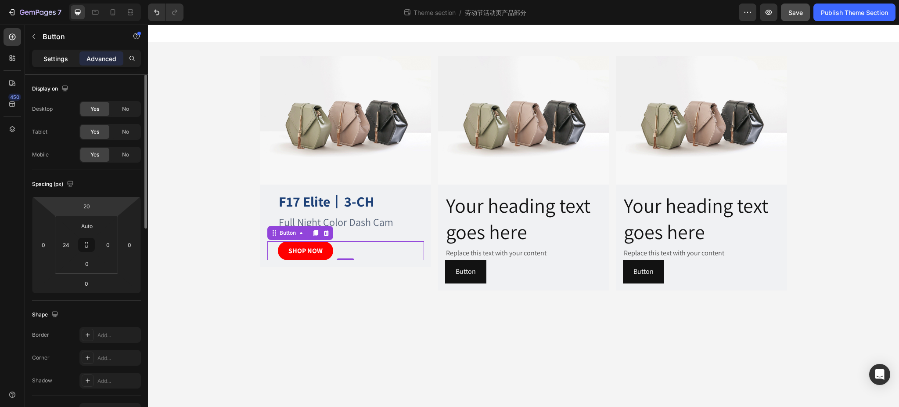
click at [49, 55] on p "Settings" at bounding box center [55, 58] width 25 height 9
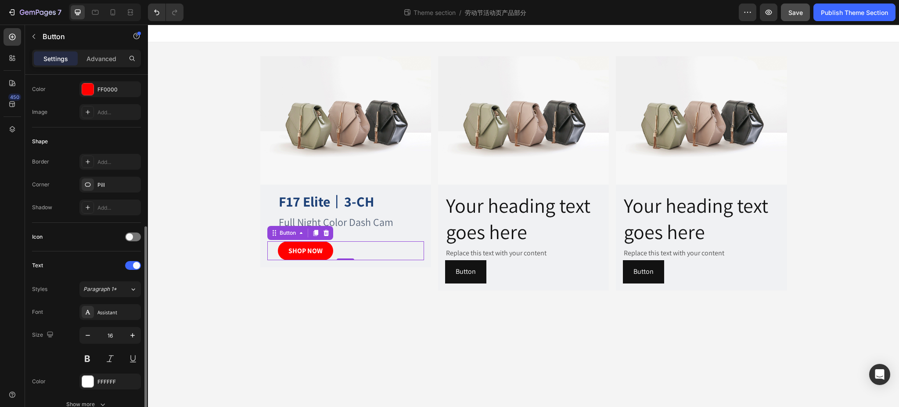
scroll to position [176, 0]
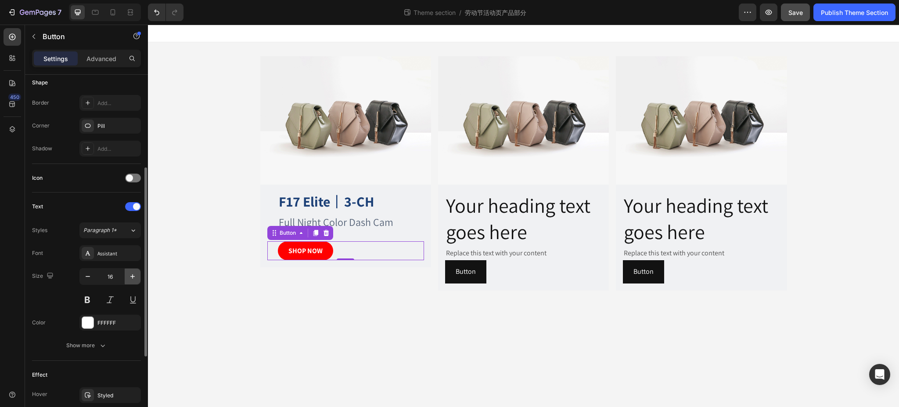
click at [130, 272] on icon "button" at bounding box center [132, 276] width 9 height 9
type input "18"
click at [89, 278] on icon "button" at bounding box center [87, 276] width 9 height 9
type input "17"
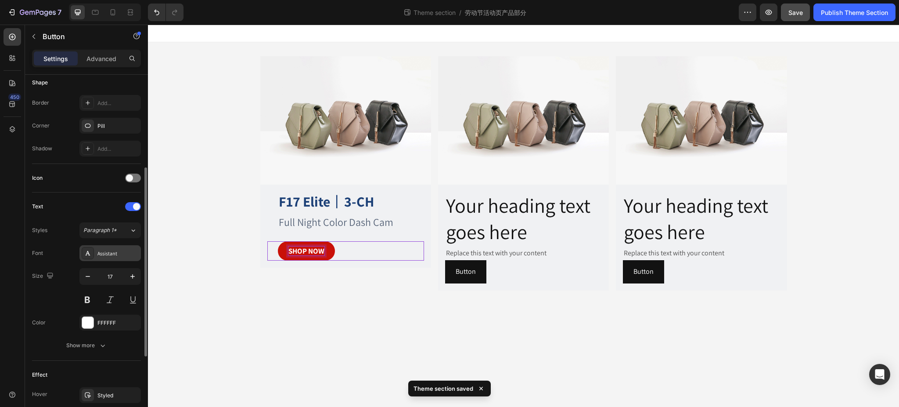
scroll to position [234, 0]
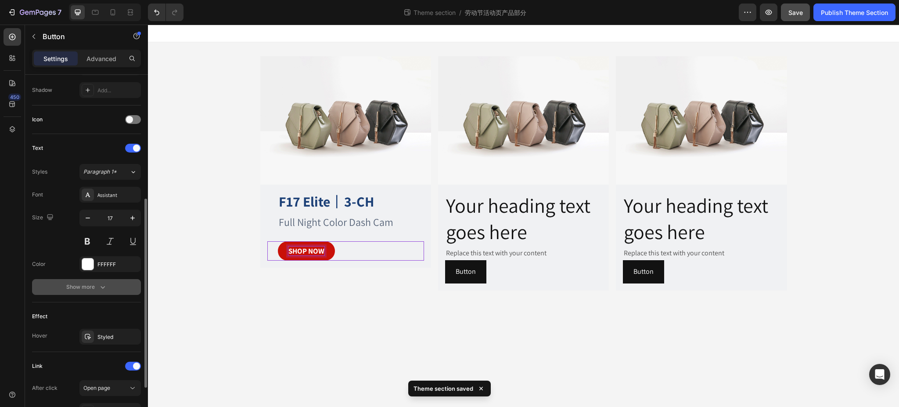
click at [76, 287] on div "Show more" at bounding box center [86, 286] width 41 height 9
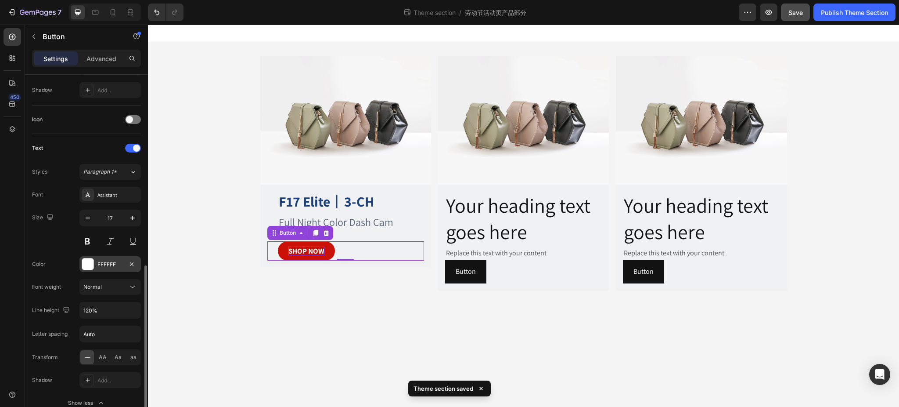
scroll to position [292, 0]
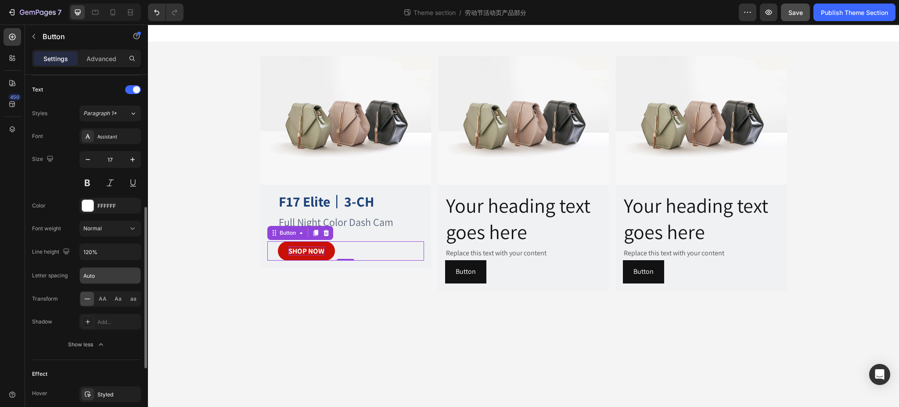
click at [104, 278] on input "Auto" at bounding box center [110, 275] width 61 height 16
type input "2"
type input "1"
click at [52, 265] on div "Font Assistant Size 17 Color FFFFFF Font weight Normal Line height 120% Letter …" at bounding box center [86, 240] width 109 height 224
click at [293, 336] on body "Image F17 Elite 丨 3-CH Heading Full Night Color Dash Cam Text Block SHOP NOW Bu…" at bounding box center [523, 216] width 751 height 382
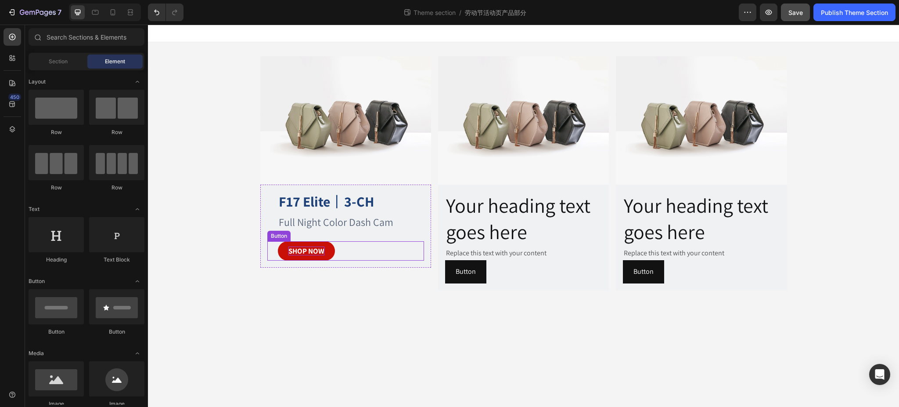
click at [330, 252] on button "SHOP NOW" at bounding box center [306, 250] width 57 height 19
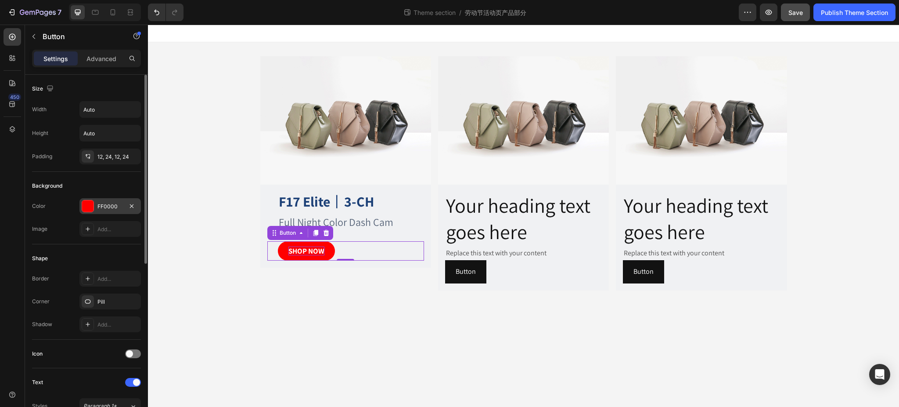
click at [100, 207] on div "FF0000" at bounding box center [109, 206] width 25 height 8
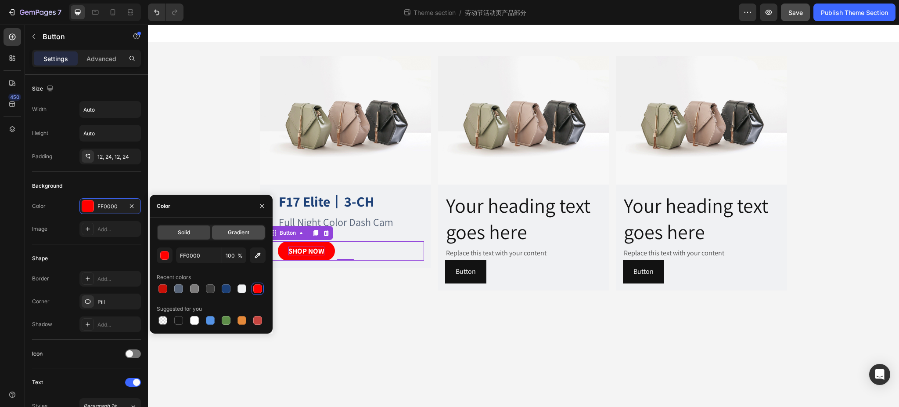
click at [242, 233] on span "Gradient" at bounding box center [239, 232] width 22 height 8
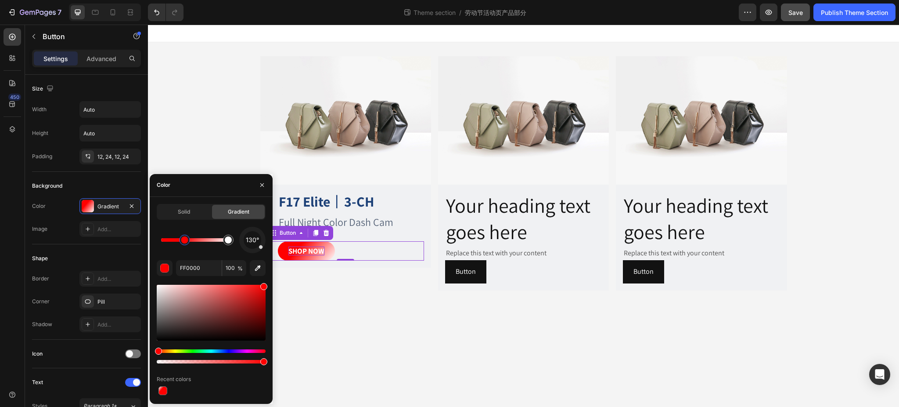
drag, startPoint x: 163, startPoint y: 242, endPoint x: 185, endPoint y: 245, distance: 22.2
drag, startPoint x: 185, startPoint y: 242, endPoint x: 201, endPoint y: 242, distance: 15.4
drag, startPoint x: 201, startPoint y: 242, endPoint x: 138, endPoint y: 245, distance: 62.8
click at [138, 245] on div "450 Sections(18) Elements(81) Section Element Hero Section Product Detail Brand…" at bounding box center [74, 216] width 148 height 382
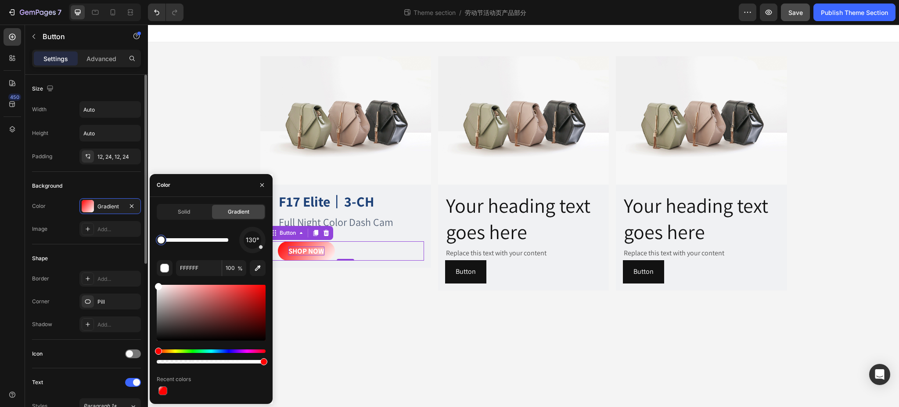
drag, startPoint x: 226, startPoint y: 241, endPoint x: 129, endPoint y: 245, distance: 97.1
click at [129, 245] on div "450 Sections(18) Elements(81) Section Element Hero Section Product Detail Brand…" at bounding box center [74, 216] width 148 height 382
drag, startPoint x: 161, startPoint y: 238, endPoint x: 245, endPoint y: 239, distance: 83.9
click at [245, 239] on div "130°" at bounding box center [211, 240] width 109 height 26
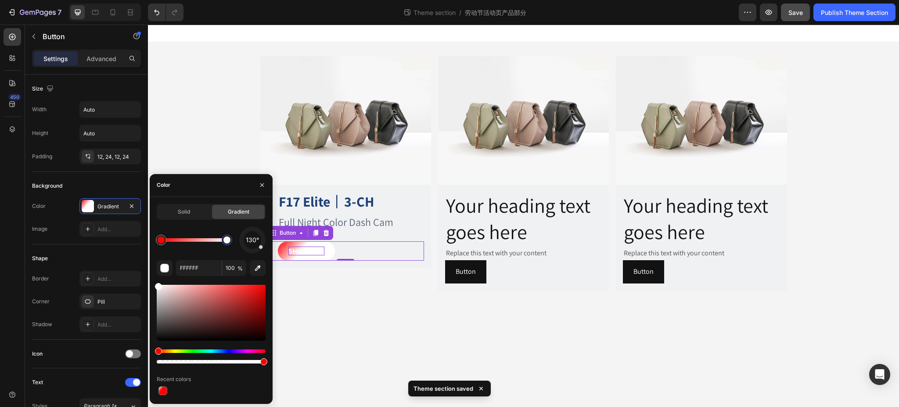
drag, startPoint x: 190, startPoint y: 245, endPoint x: 238, endPoint y: 245, distance: 47.9
click at [241, 245] on div "130°" at bounding box center [211, 240] width 109 height 26
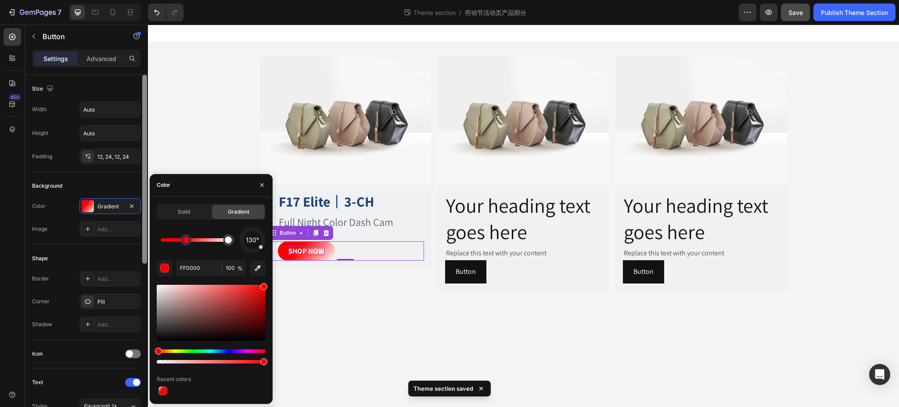
drag, startPoint x: 169, startPoint y: 241, endPoint x: 144, endPoint y: 239, distance: 25.6
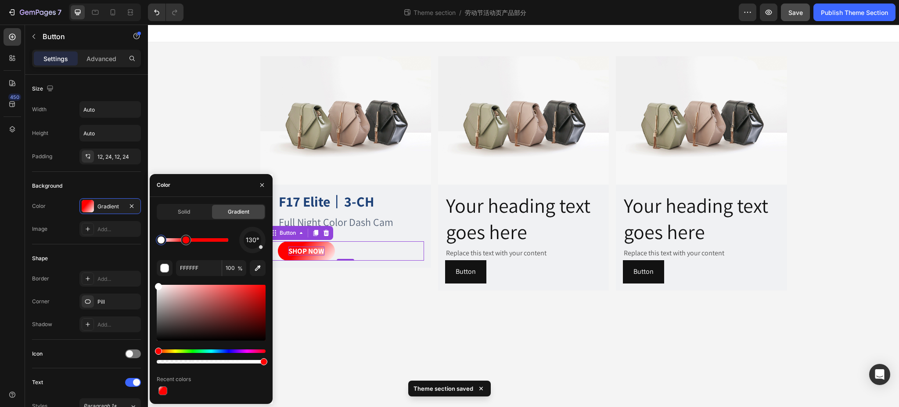
drag, startPoint x: 214, startPoint y: 241, endPoint x: 155, endPoint y: 243, distance: 59.3
click at [158, 243] on div at bounding box center [161, 239] width 7 height 7
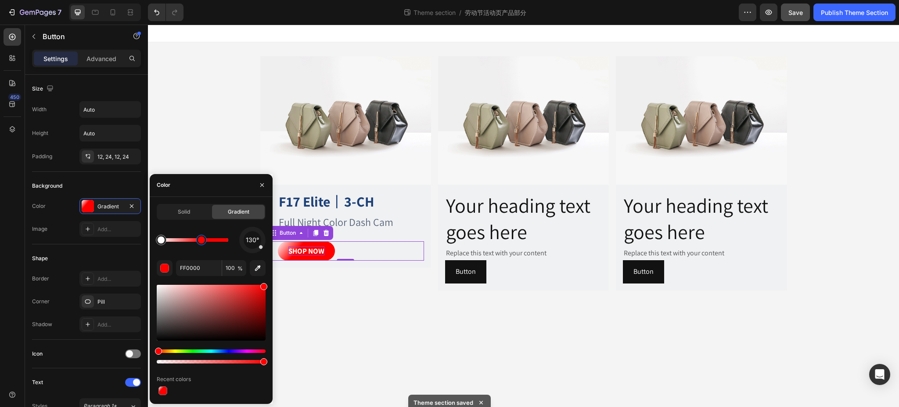
drag, startPoint x: 186, startPoint y: 242, endPoint x: 244, endPoint y: 244, distance: 57.5
click at [244, 244] on div "130°" at bounding box center [211, 240] width 109 height 26
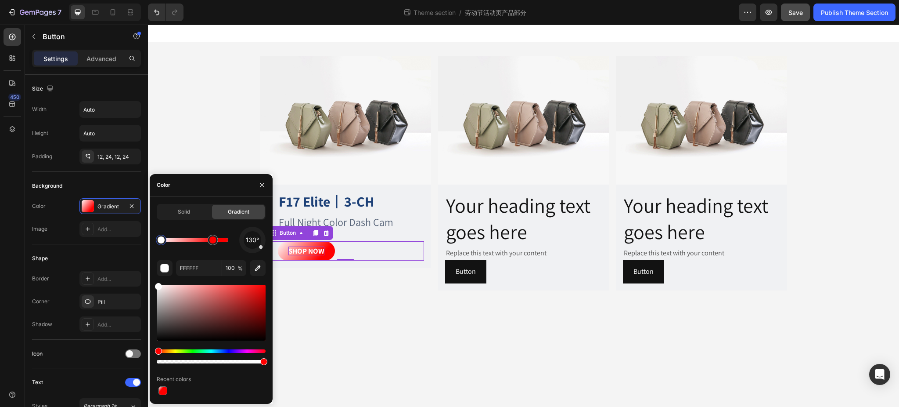
drag, startPoint x: 227, startPoint y: 240, endPoint x: 213, endPoint y: 241, distance: 13.7
drag, startPoint x: 212, startPoint y: 242, endPoint x: 197, endPoint y: 239, distance: 14.7
click at [250, 239] on span "130°" at bounding box center [252, 239] width 13 height 11
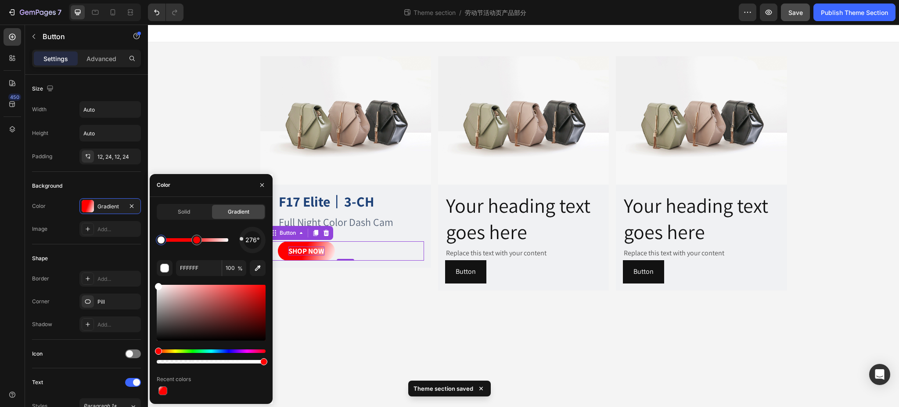
click at [249, 239] on span "276°" at bounding box center [252, 239] width 14 height 11
click at [252, 243] on span "194°" at bounding box center [252, 239] width 13 height 11
click at [248, 235] on span "312°" at bounding box center [252, 239] width 13 height 11
click at [252, 234] on div "312°" at bounding box center [253, 240] width 18 height 18
click at [250, 245] on div "352°" at bounding box center [253, 240] width 18 height 18
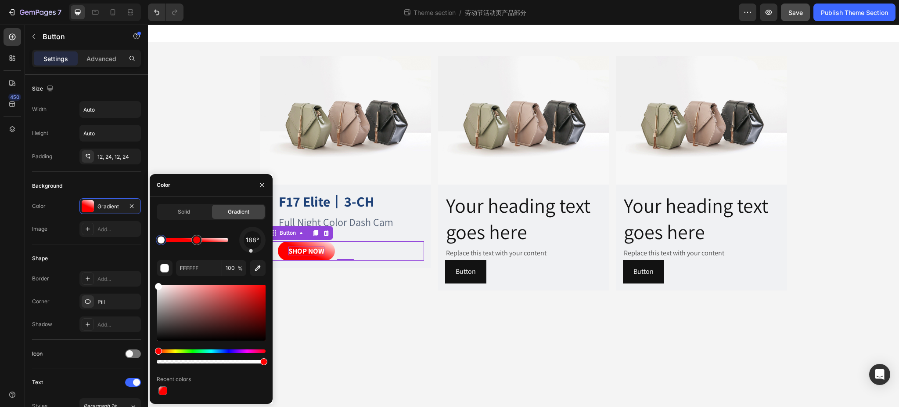
click at [251, 249] on div at bounding box center [253, 240] width 30 height 30
click at [252, 249] on div at bounding box center [251, 251] width 4 height 4
click at [253, 253] on div "183° FFFFFF 100 % Recent colors" at bounding box center [211, 312] width 109 height 170
click at [254, 251] on div at bounding box center [254, 251] width 4 height 4
click at [255, 242] on span "141°" at bounding box center [253, 239] width 12 height 11
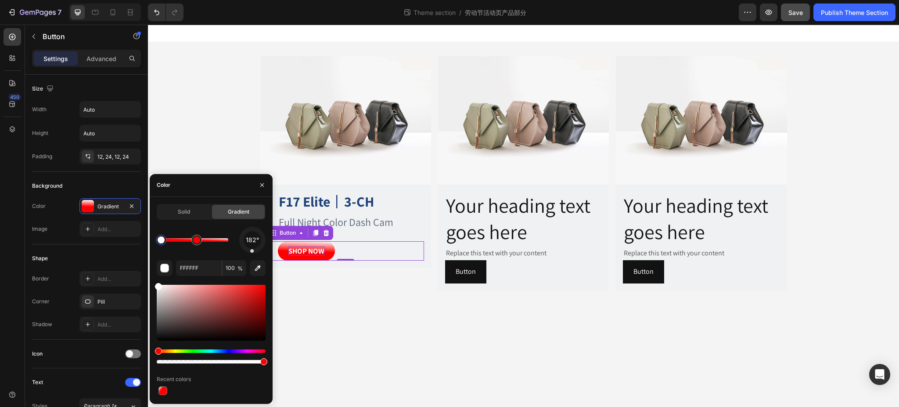
click at [252, 253] on div "182° FFFFFF 100 % Recent colors" at bounding box center [211, 312] width 109 height 170
drag, startPoint x: 196, startPoint y: 242, endPoint x: 186, endPoint y: 242, distance: 9.7
click at [186, 242] on div at bounding box center [186, 239] width 7 height 7
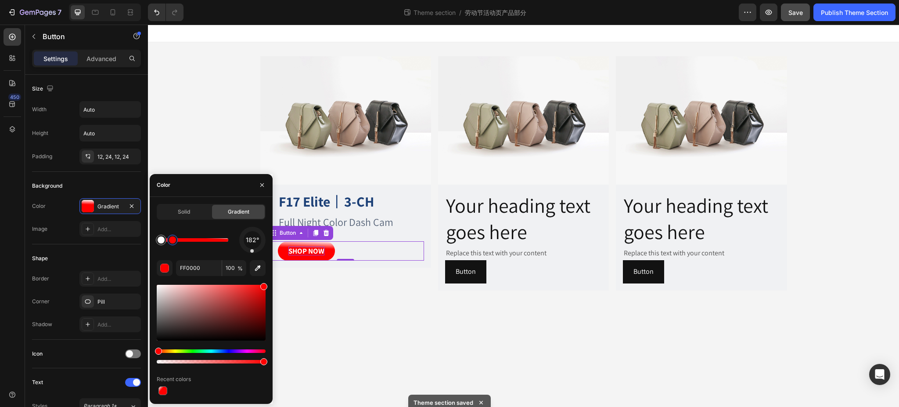
type input "FFFFFF"
drag, startPoint x: 181, startPoint y: 238, endPoint x: 173, endPoint y: 238, distance: 8.3
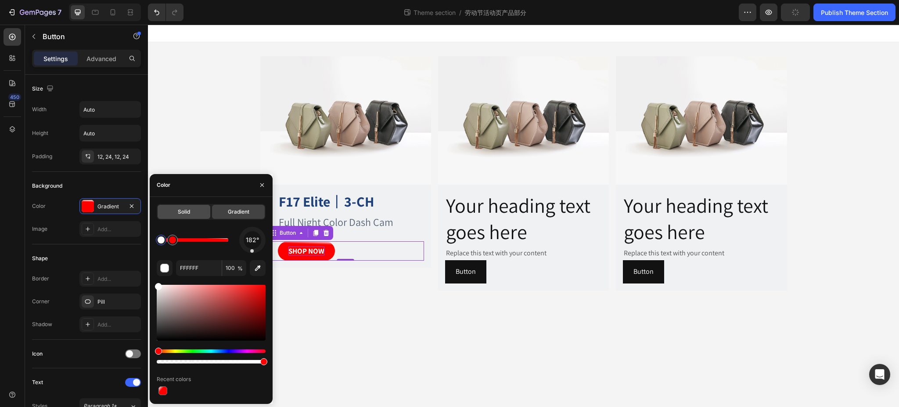
click at [186, 207] on div "Solid" at bounding box center [184, 212] width 53 height 14
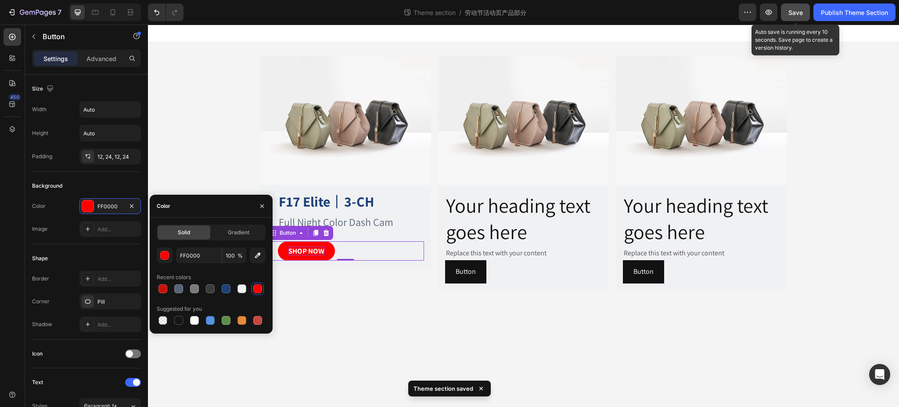
click at [799, 12] on span "Save" at bounding box center [796, 12] width 14 height 7
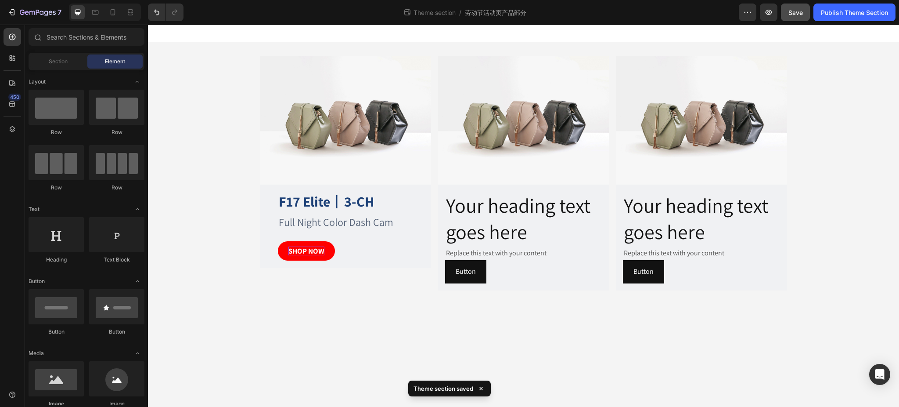
click at [278, 336] on body "Image F17 Elite 丨 3-CH Heading Full Night Color Dash Cam Text Block SHOP NOW Bu…" at bounding box center [523, 216] width 751 height 382
click at [177, 179] on div "Image F17 Elite 丨 3-CH Heading Full Night Color Dash Cam Text Block SHOP NOW Bu…" at bounding box center [523, 173] width 751 height 262
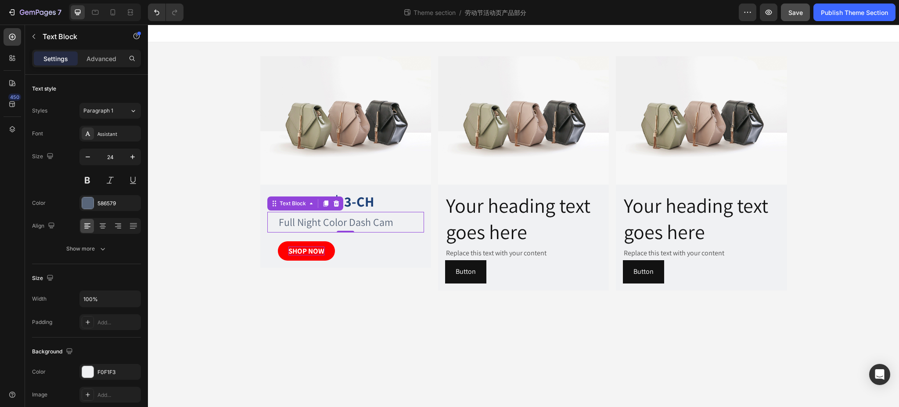
click at [339, 227] on p "Full Night Color Dash Cam" at bounding box center [351, 222] width 144 height 19
click at [105, 54] on p "Advanced" at bounding box center [101, 58] width 30 height 9
click at [371, 200] on strong "3-CH" at bounding box center [359, 201] width 30 height 18
click at [96, 60] on p "Advanced" at bounding box center [101, 58] width 30 height 9
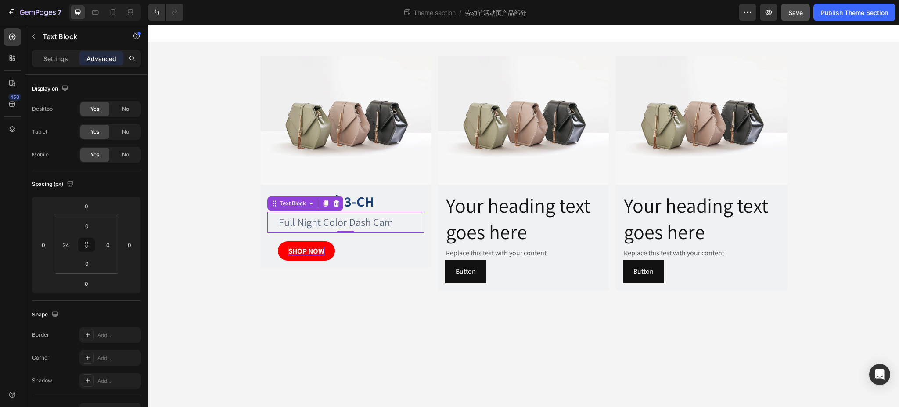
click at [364, 220] on p "Full Night Color Dash Cam" at bounding box center [351, 222] width 144 height 19
drag, startPoint x: 88, startPoint y: 205, endPoint x: 93, endPoint y: 202, distance: 5.9
click at [88, 205] on input "0" at bounding box center [87, 205] width 18 height 13
type input "-5"
drag, startPoint x: 342, startPoint y: 347, endPoint x: 346, endPoint y: 353, distance: 6.9
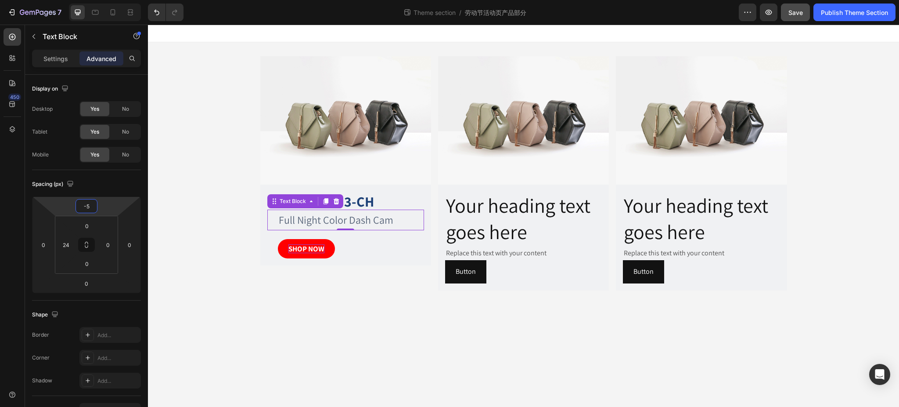
click at [346, 353] on body "Image F17 Elite 丨 3-CH Heading Full Night Color Dash Cam Text Block 0 SHOP NOW …" at bounding box center [523, 216] width 751 height 382
click at [347, 220] on p "Full Night Color Dash Cam" at bounding box center [351, 219] width 144 height 19
click at [370, 202] on strong "3-CH" at bounding box center [359, 201] width 30 height 18
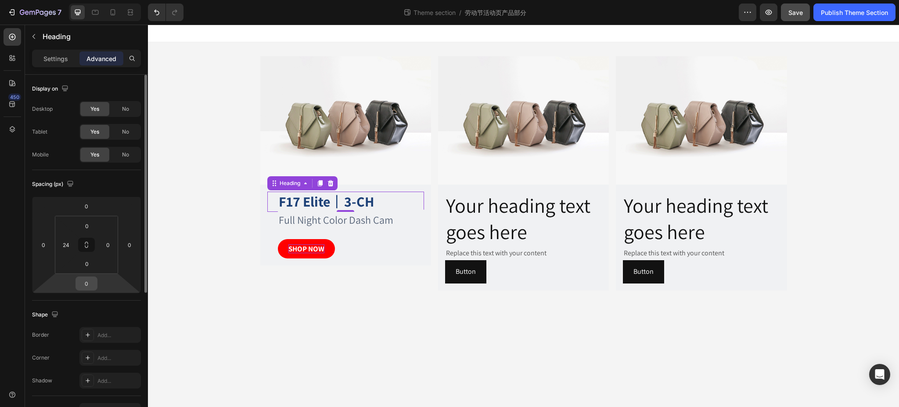
click at [94, 285] on input "0" at bounding box center [87, 283] width 18 height 13
type input "-5"
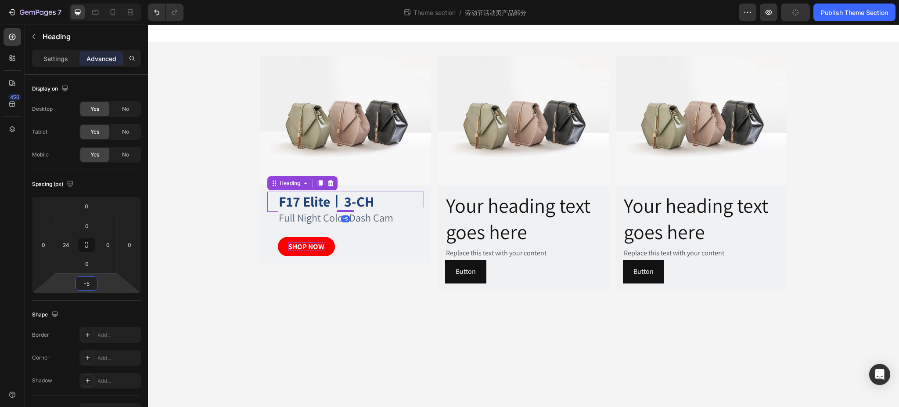
click at [352, 325] on body "Image F17 Elite 丨 3-CH Heading -5 Full Night Color Dash Cam Text Block SHOP NOW…" at bounding box center [523, 216] width 751 height 382
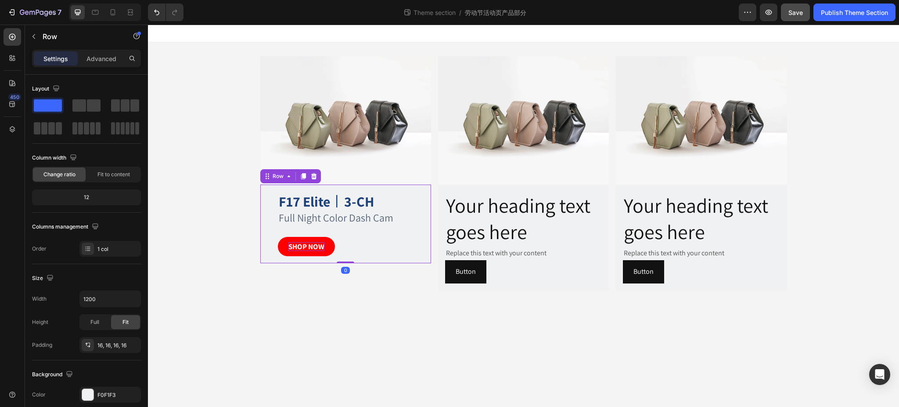
click at [263, 191] on div "F17 Elite 丨 3-CH Heading Full Night Color Dash Cam Text Block SHOP NOW Button R…" at bounding box center [345, 223] width 171 height 79
click at [302, 173] on icon at bounding box center [303, 176] width 7 height 7
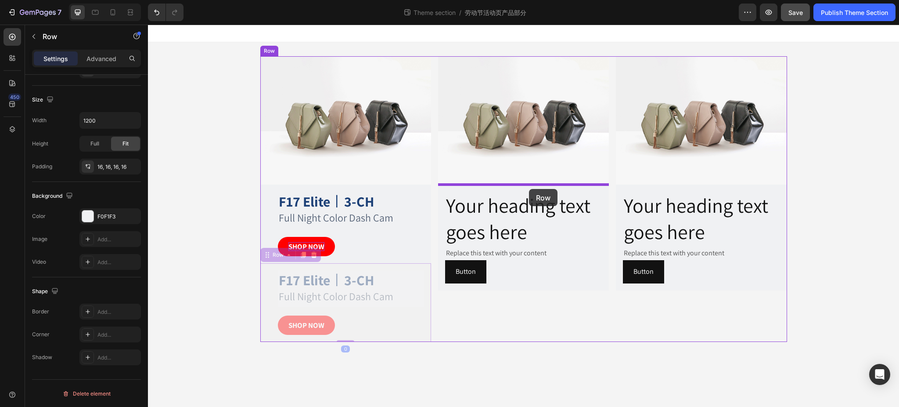
drag, startPoint x: 270, startPoint y: 256, endPoint x: 529, endPoint y: 189, distance: 268.0
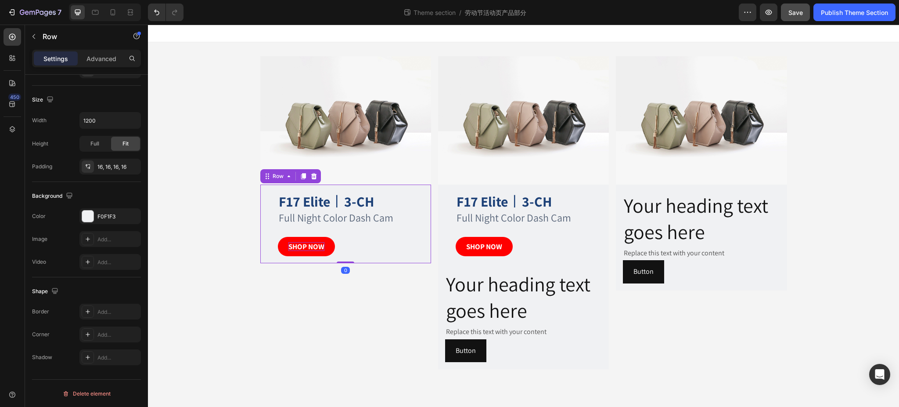
click at [360, 186] on div "F17 Elite 丨 3-CH Heading Full Night Color Dash Cam Text Block SHOP NOW Button R…" at bounding box center [345, 223] width 171 height 79
click at [486, 186] on div "F17 Elite 丨 3-CH Heading Full Night Color Dash Cam Text Block SHOP NOW Button R…" at bounding box center [523, 223] width 171 height 79
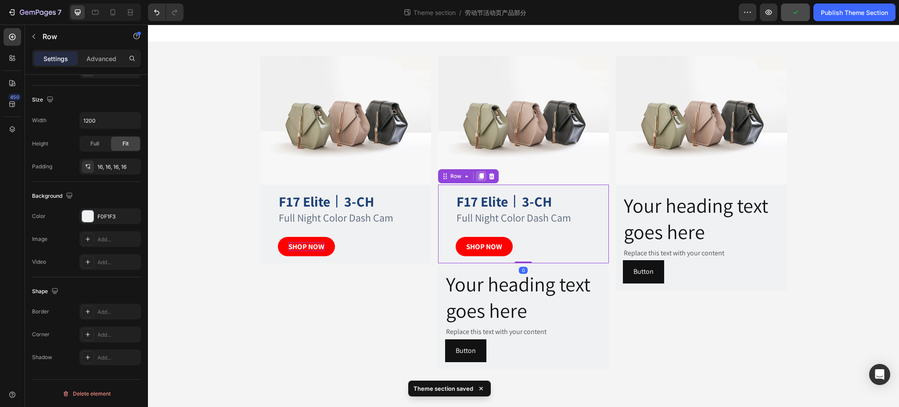
click at [482, 176] on icon at bounding box center [481, 176] width 5 height 6
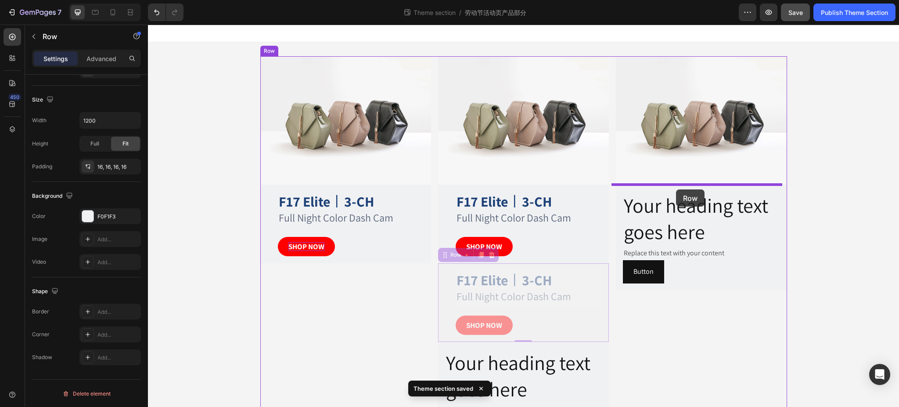
drag, startPoint x: 441, startPoint y: 258, endPoint x: 676, endPoint y: 189, distance: 245.1
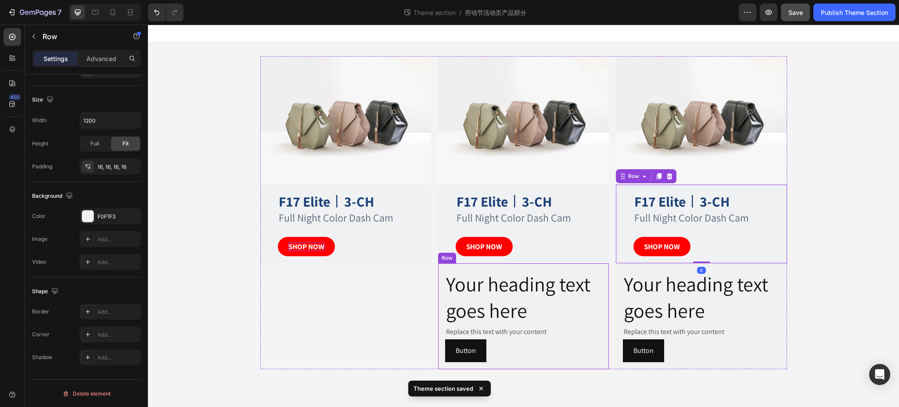
click at [585, 264] on div "Your heading text goes here Heading Replace this text with your content Text Bl…" at bounding box center [523, 316] width 171 height 106
click at [494, 252] on icon at bounding box center [492, 255] width 6 height 6
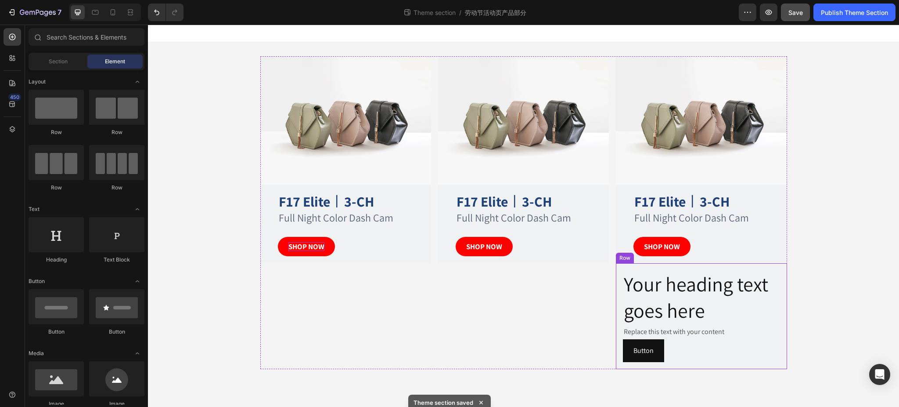
click at [670, 266] on div "Your heading text goes here Heading Replace this text with your content Text Bl…" at bounding box center [701, 316] width 171 height 106
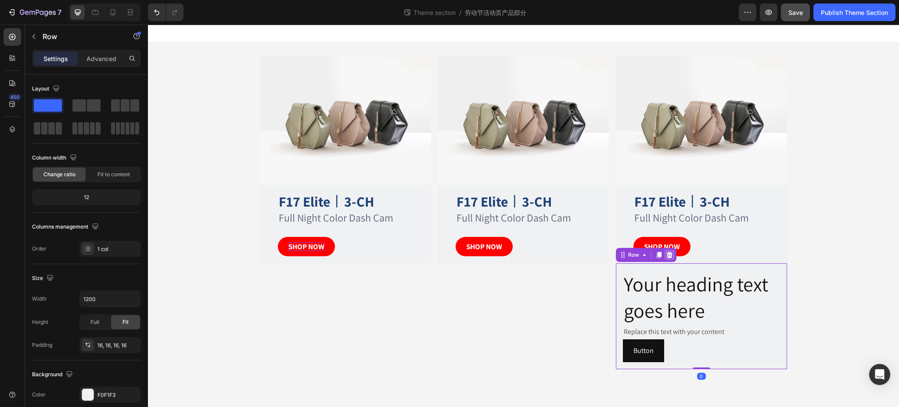
click at [673, 255] on div at bounding box center [669, 254] width 11 height 11
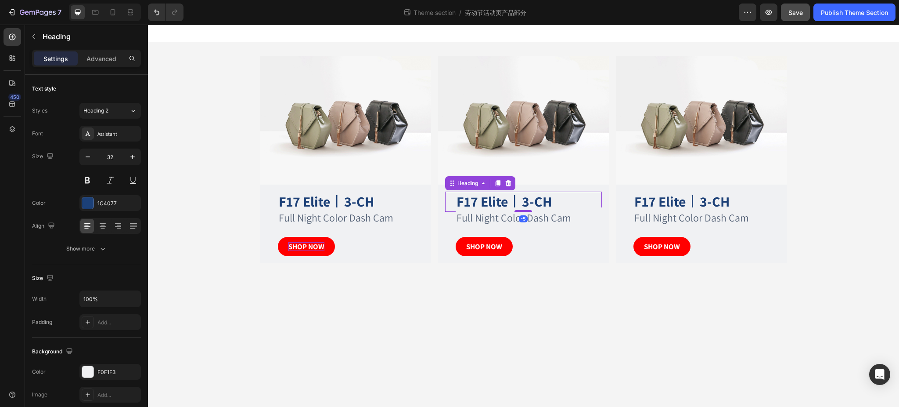
click at [511, 200] on h2 "F17 Elite 丨 3-CH" at bounding box center [529, 201] width 146 height 20
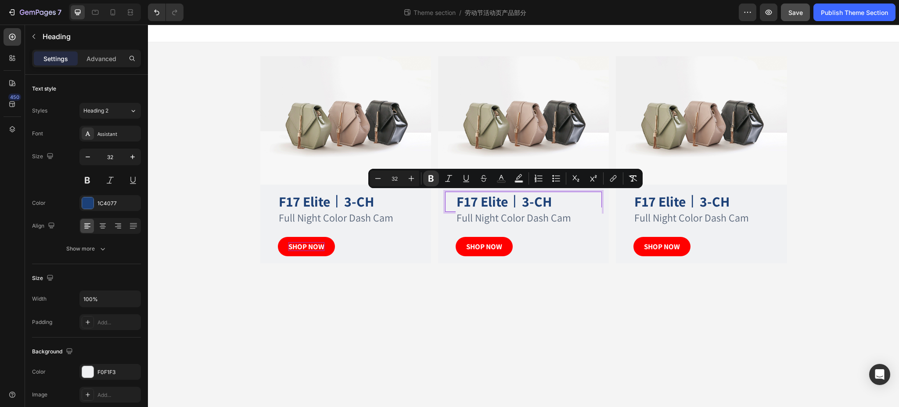
click at [519, 202] on p "F17 Elite 丨 3-CH" at bounding box center [529, 201] width 144 height 18
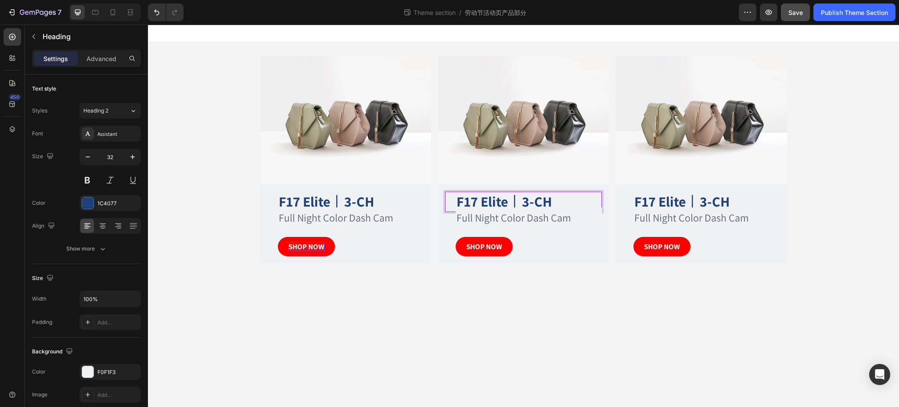
click at [556, 197] on p "F17 Elite 丨 3-CH" at bounding box center [529, 201] width 144 height 18
click at [546, 216] on p "Full Night Color Dash Cam" at bounding box center [529, 217] width 144 height 19
click at [519, 216] on p "Full Night Color Dash Cam" at bounding box center [529, 217] width 144 height 19
click at [499, 295] on body "Image F17 Elite 丨 3-CH Heading Full Night Color Dash Cam Text Block SHOP NOW Bu…" at bounding box center [523, 216] width 751 height 382
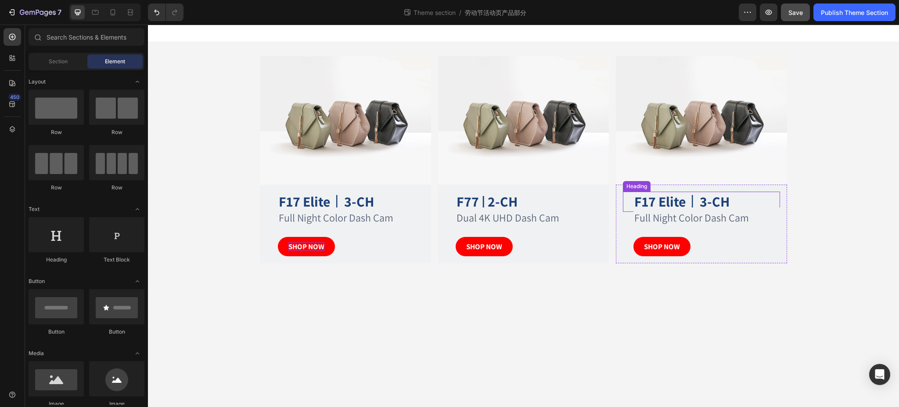
click at [668, 197] on strong "F17 Elite" at bounding box center [659, 201] width 51 height 18
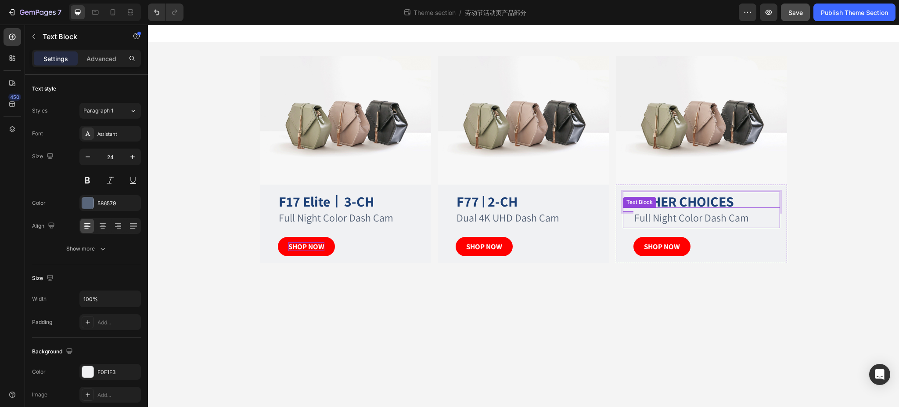
click at [655, 218] on p "Full Night Color Dash Cam" at bounding box center [706, 217] width 144 height 19
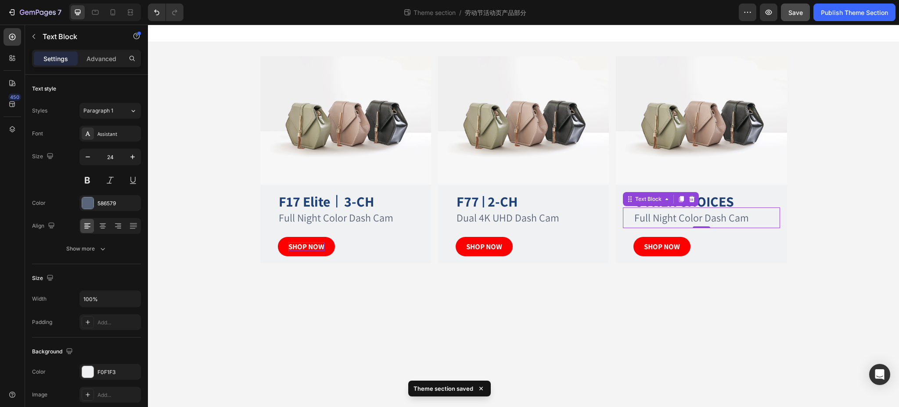
click at [683, 220] on p "Full Night Color Dash Cam" at bounding box center [706, 217] width 144 height 19
click at [178, 213] on div "Image F17 Elite 丨 3-CH Heading Full Night Color Dash Cam Text Block SHOP NOW Bu…" at bounding box center [523, 159] width 751 height 235
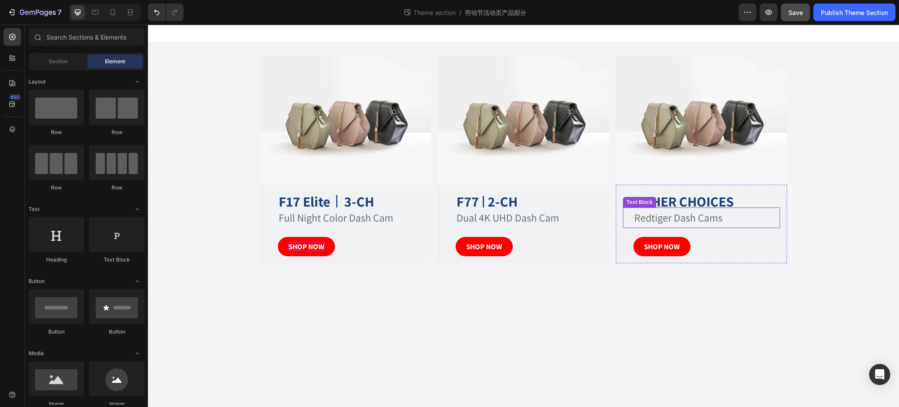
click at [665, 217] on p "Redtiger Dash Cams" at bounding box center [706, 217] width 144 height 19
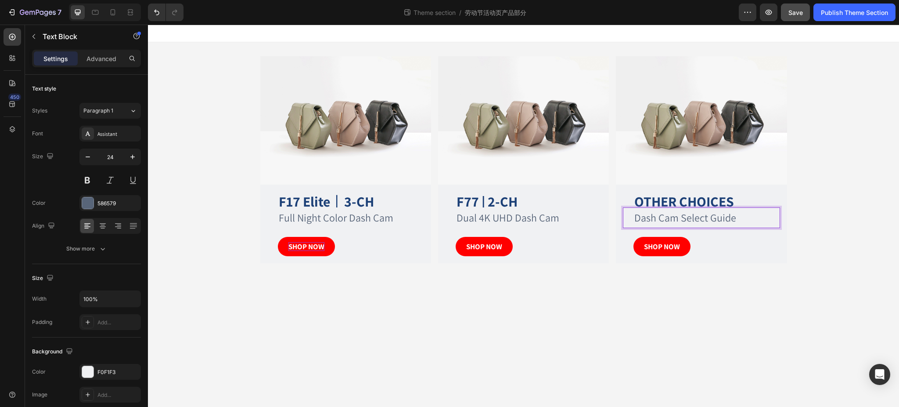
click at [678, 216] on p "Dash Cam Select Guide" at bounding box center [706, 217] width 144 height 19
click at [739, 216] on p "Dash Cams Select Guide" at bounding box center [706, 217] width 144 height 19
click at [697, 321] on body "Image F17 Elite 丨 3-CH Heading Full Night Color Dash Cam Text Block SHOP NOW Bu…" at bounding box center [523, 216] width 751 height 382
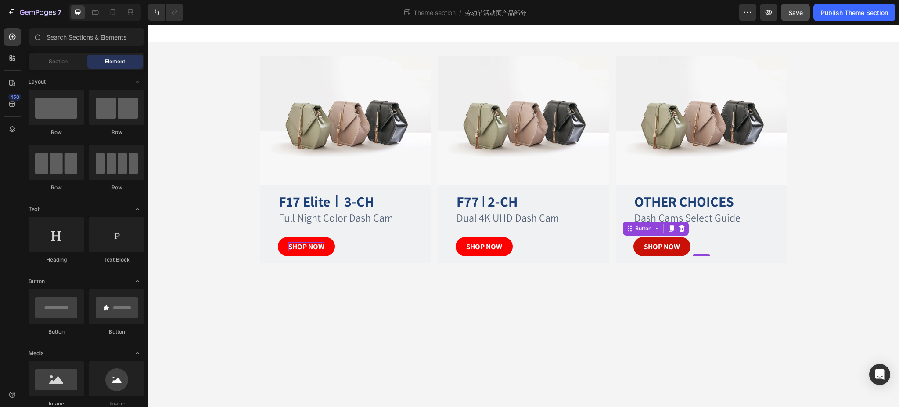
click at [680, 245] on button "SHOP NOW" at bounding box center [662, 246] width 57 height 19
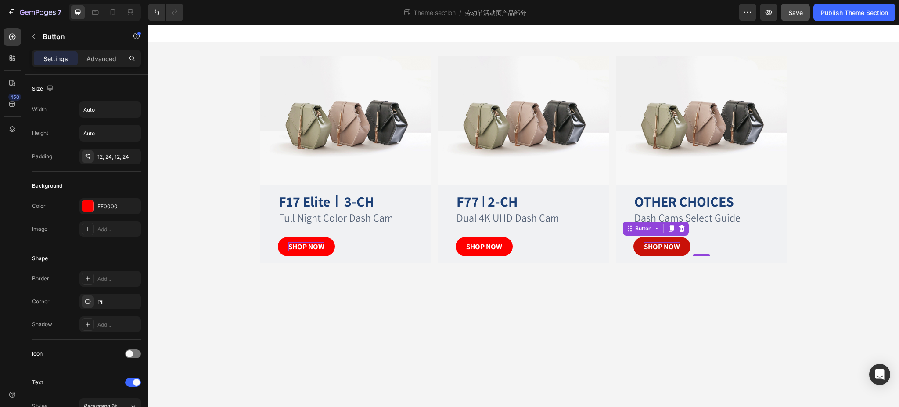
click at [677, 246] on strong "SHOP NOW" at bounding box center [662, 246] width 36 height 10
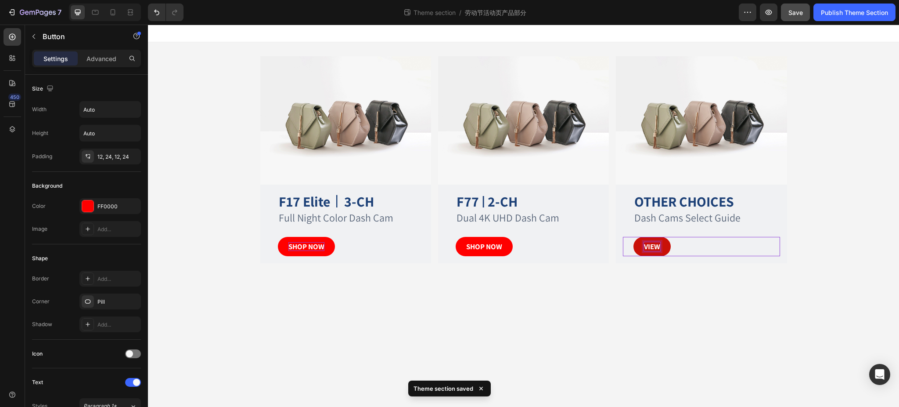
click at [634, 237] on button "VIEW" at bounding box center [652, 246] width 37 height 19
drag, startPoint x: 730, startPoint y: 308, endPoint x: 724, endPoint y: 287, distance: 21.7
click at [730, 308] on body "Image F17 Elite 丨 3-CH Heading Full Night Color Dash Cam Text Block SHOP NOW Bu…" at bounding box center [523, 216] width 751 height 382
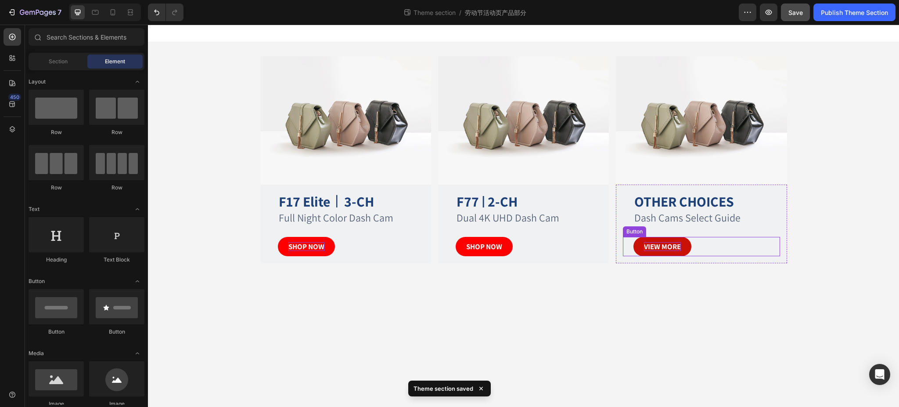
click at [691, 249] on button "VIEW MORE" at bounding box center [663, 246] width 58 height 19
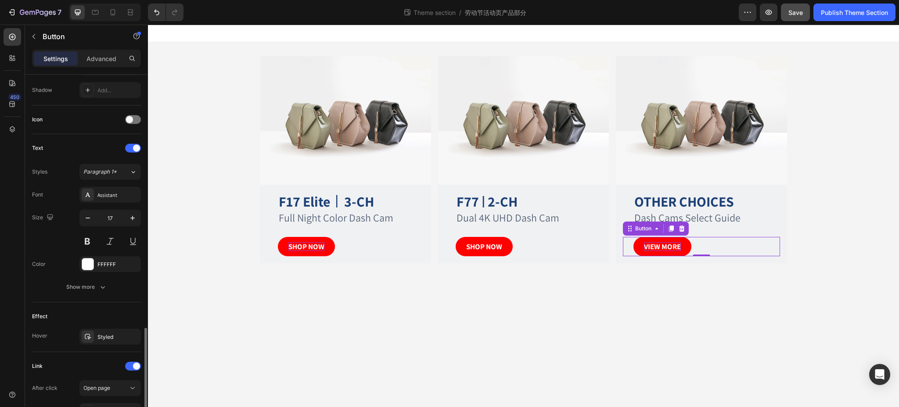
scroll to position [318, 0]
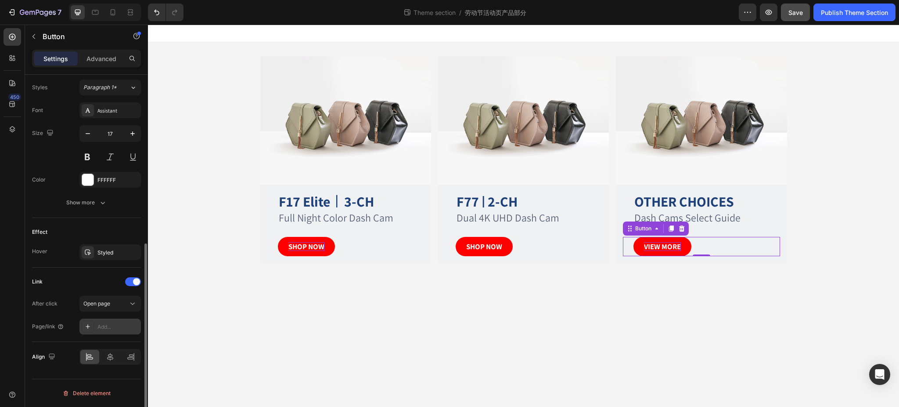
click at [102, 326] on div "Add..." at bounding box center [117, 327] width 41 height 8
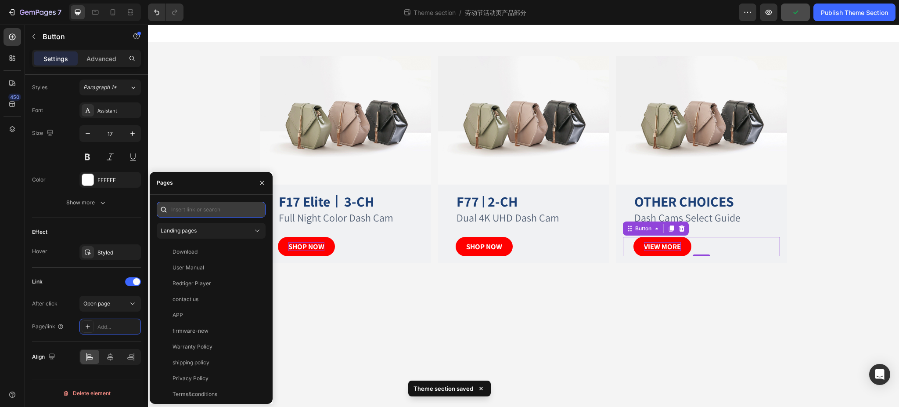
click at [192, 207] on input "text" at bounding box center [211, 210] width 109 height 16
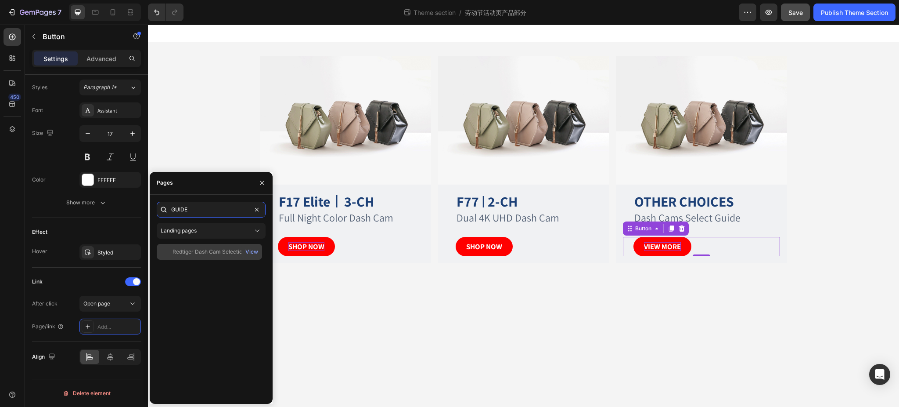
type input "GUIDE"
click at [215, 249] on div "Redtiger Dash Cam Selection Guide" at bounding box center [215, 252] width 84 height 8
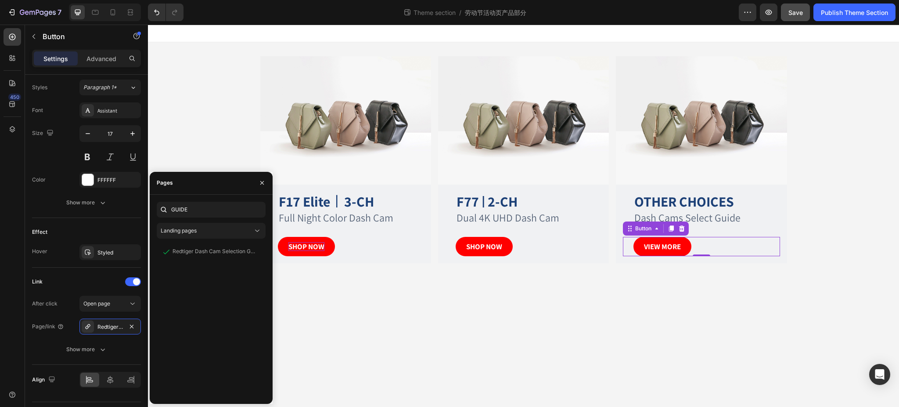
click at [446, 320] on body "Image F17 Elite 丨 3-CH Heading Full Night Color Dash Cam Text Block SHOP NOW Bu…" at bounding box center [523, 216] width 751 height 382
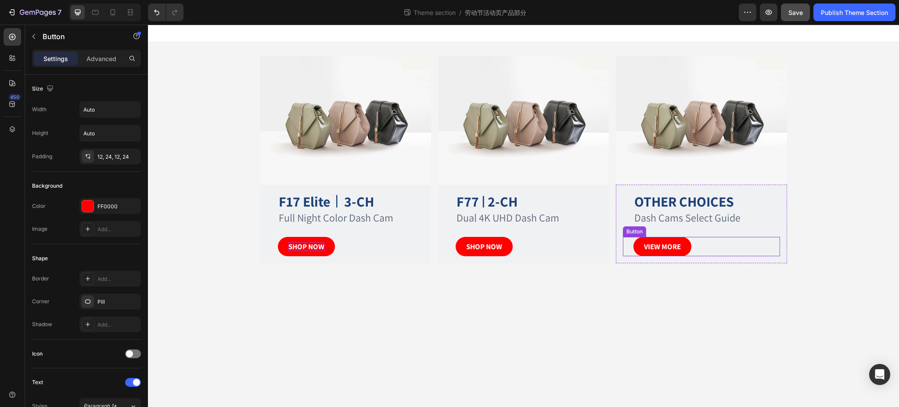
click at [698, 243] on div "VIEW MORE Button" at bounding box center [701, 246] width 157 height 19
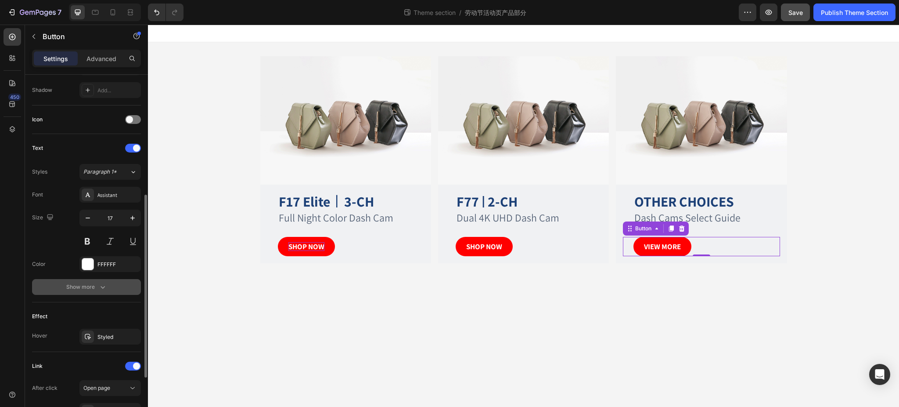
scroll to position [341, 0]
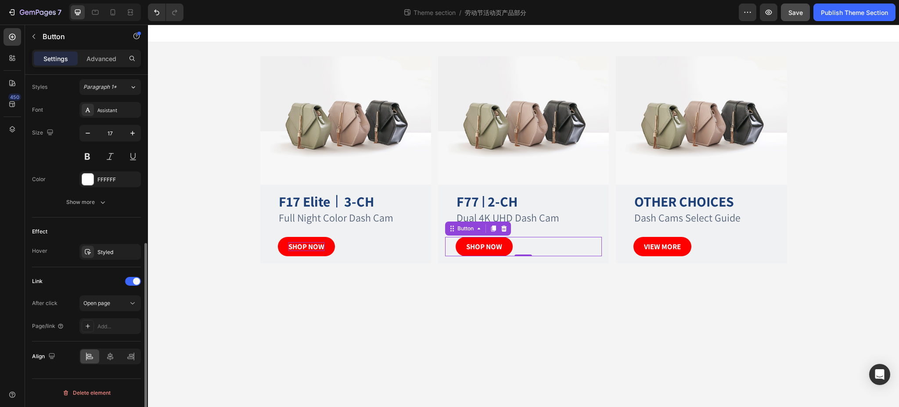
click at [528, 248] on div "SHOP NOW Button 0" at bounding box center [523, 246] width 157 height 19
click at [100, 326] on div "Add..." at bounding box center [117, 327] width 41 height 8
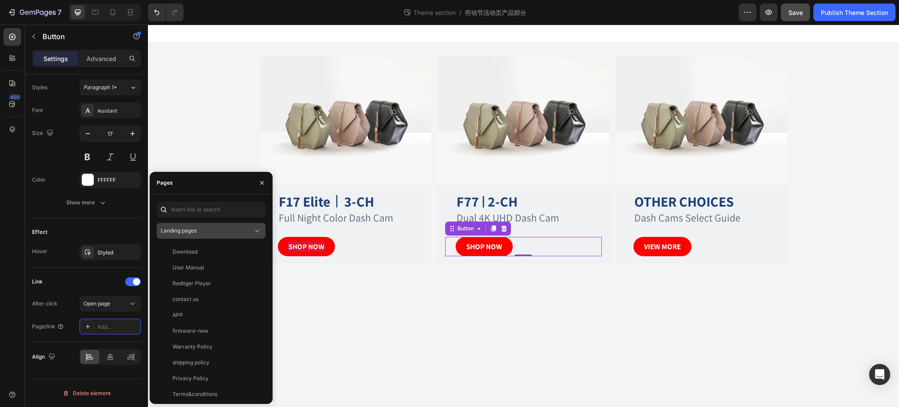
click at [209, 231] on div "Landing pages" at bounding box center [207, 231] width 92 height 8
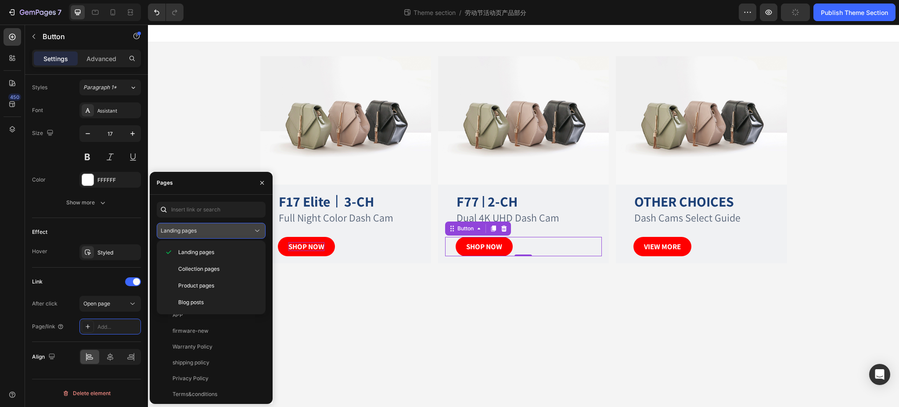
click at [260, 234] on icon at bounding box center [257, 230] width 9 height 9
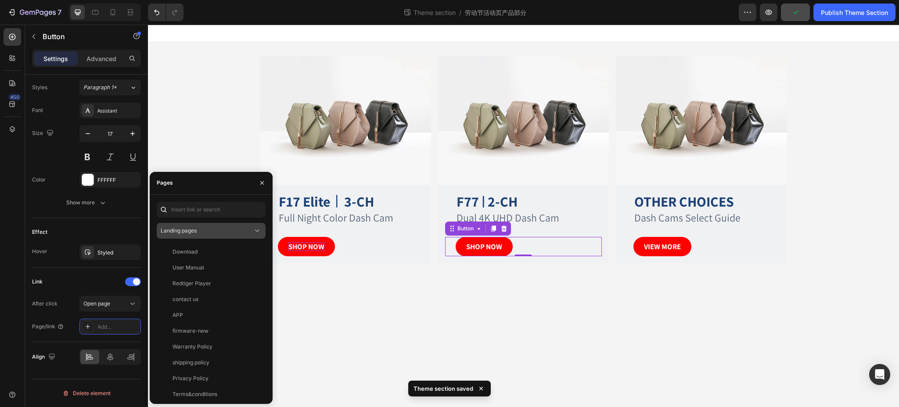
click at [257, 233] on icon at bounding box center [257, 230] width 9 height 9
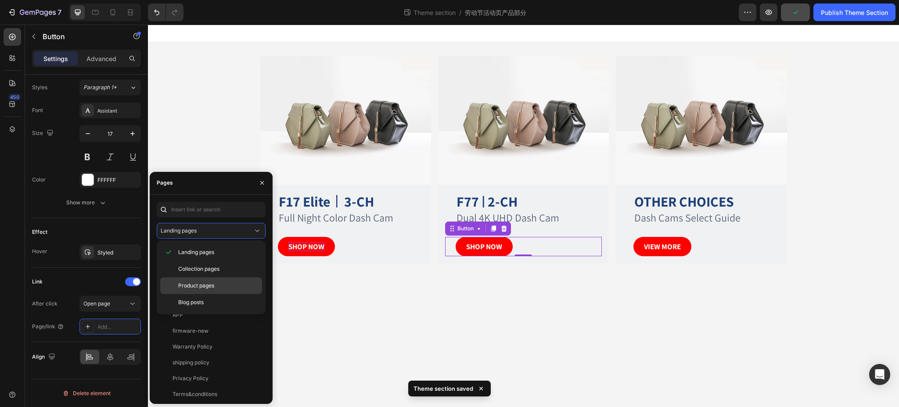
click at [215, 286] on p "Product pages" at bounding box center [218, 285] width 80 height 8
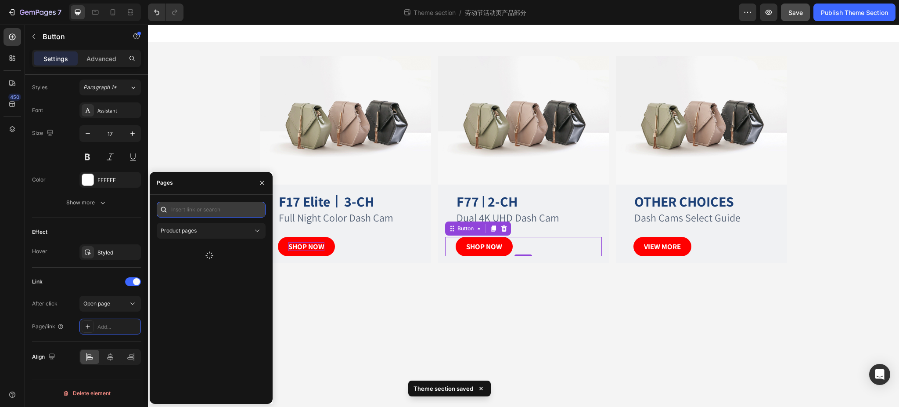
click at [205, 204] on input "text" at bounding box center [211, 210] width 109 height 16
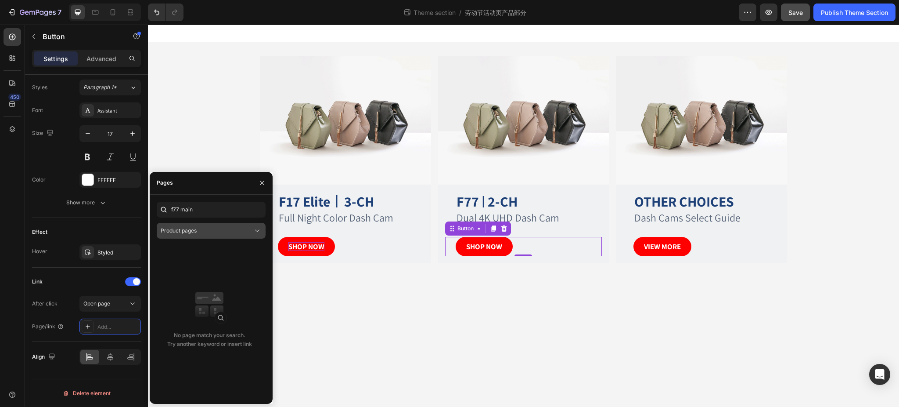
click at [242, 227] on div "Product pages" at bounding box center [207, 231] width 92 height 8
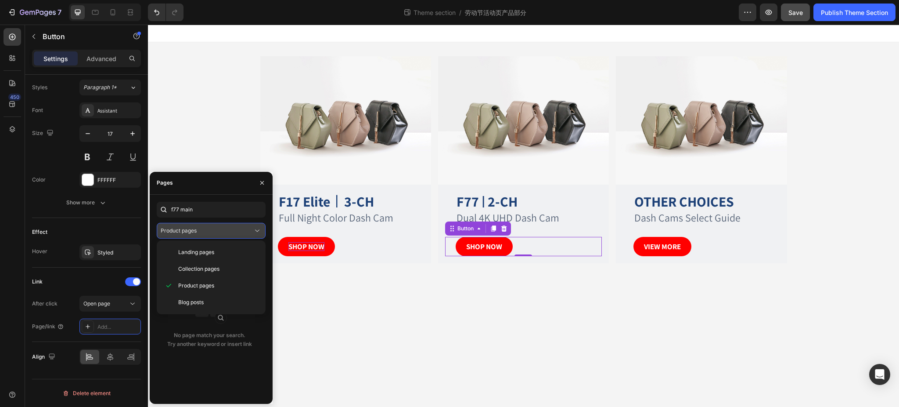
click at [242, 227] on div "Product pages" at bounding box center [207, 231] width 92 height 8
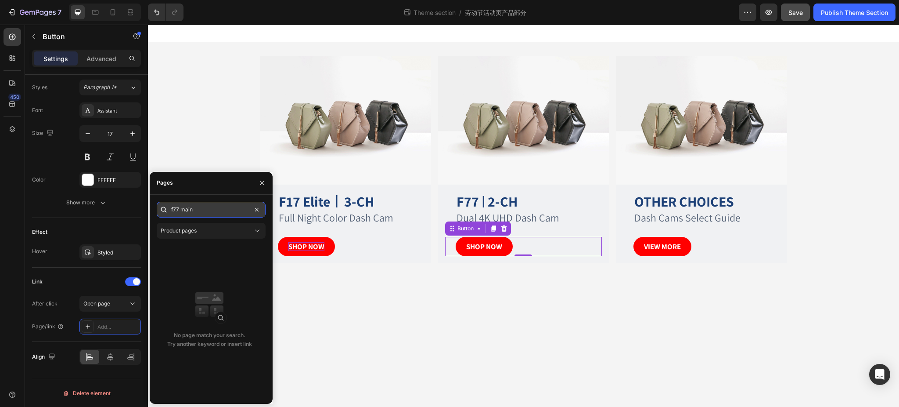
click at [199, 209] on input "f77 main" at bounding box center [211, 210] width 109 height 16
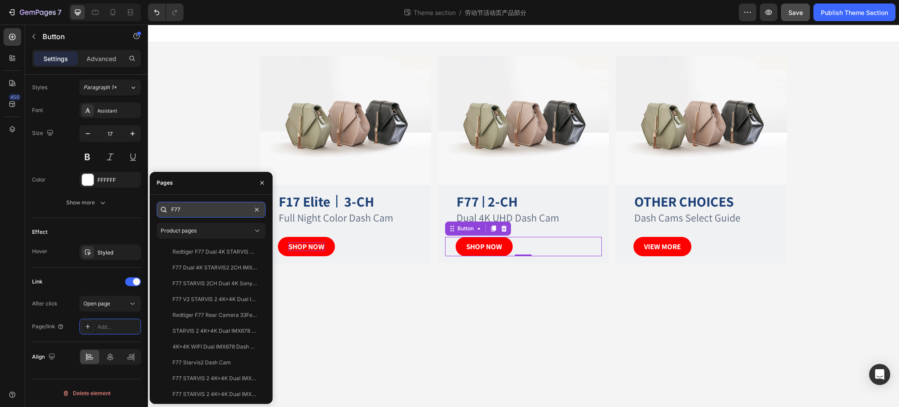
paste input "8735981830379"
paste input "STARVIS 2 4K+4K Dual IMX678 Voice Control 5.8GHz High Speed WIFI Dash Cam"
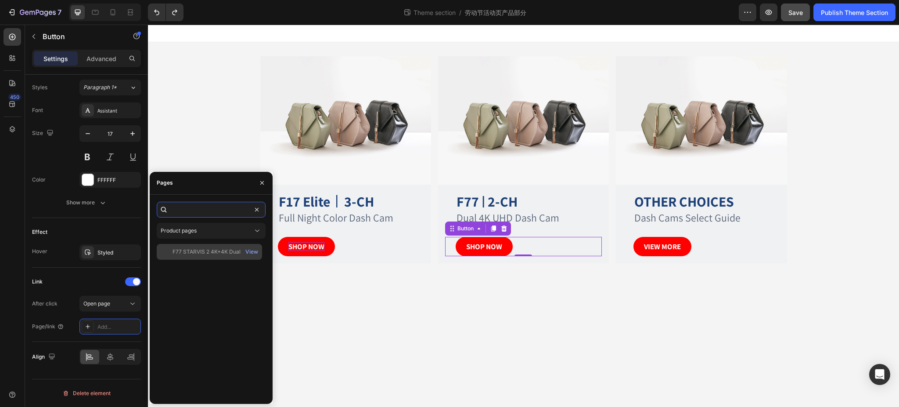
type input "F77 STARVIS 2 4K+4K Dual IMX678 Voice Control 5.8GHz High Speed WIFI Dash Cam"
click at [230, 246] on div "F77 STARVIS 2 4K+4K Dual IMX678 Voice Control 5.8GHz High Speed WIFI Dash Cam V…" at bounding box center [209, 252] width 105 height 16
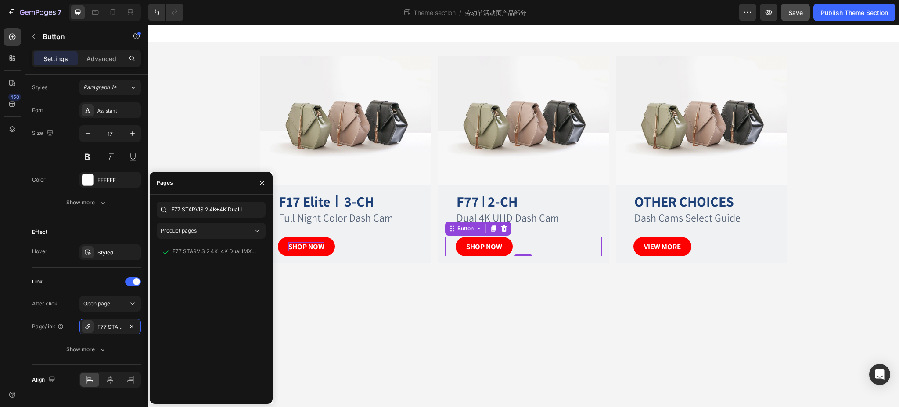
click at [446, 347] on body "Image F17 Elite 丨 3-CH Heading Full Night Color Dash Cam Text Block SHOP NOW Bu…" at bounding box center [523, 216] width 751 height 382
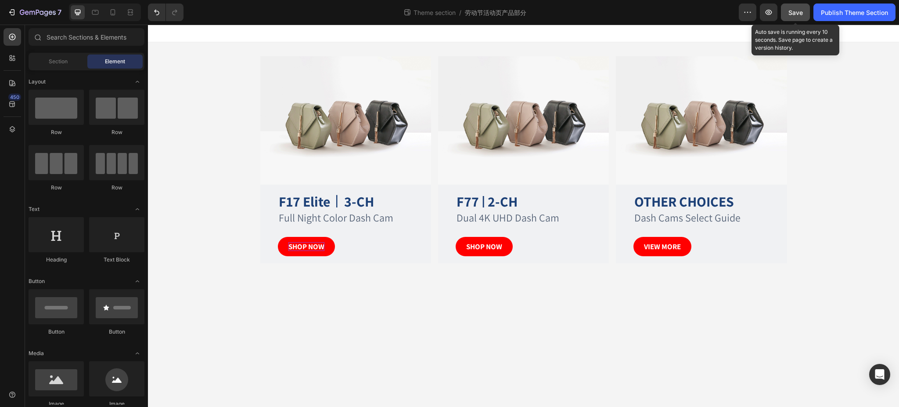
click at [794, 12] on span "Save" at bounding box center [796, 12] width 14 height 7
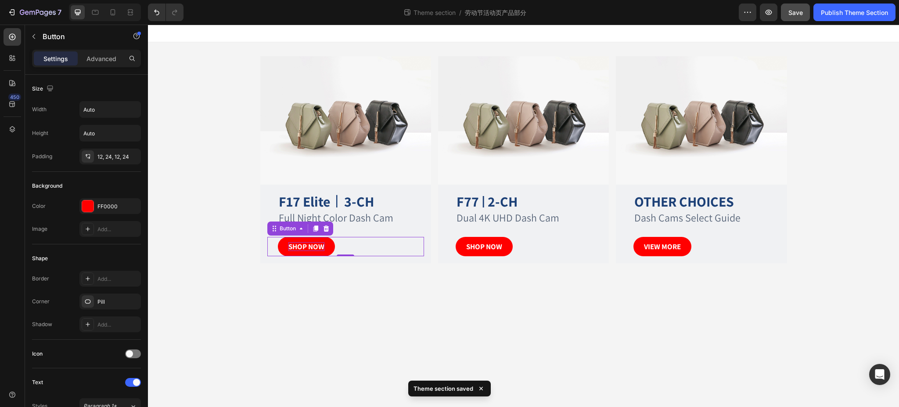
click at [337, 245] on div "SHOP NOW Button 0" at bounding box center [345, 246] width 157 height 19
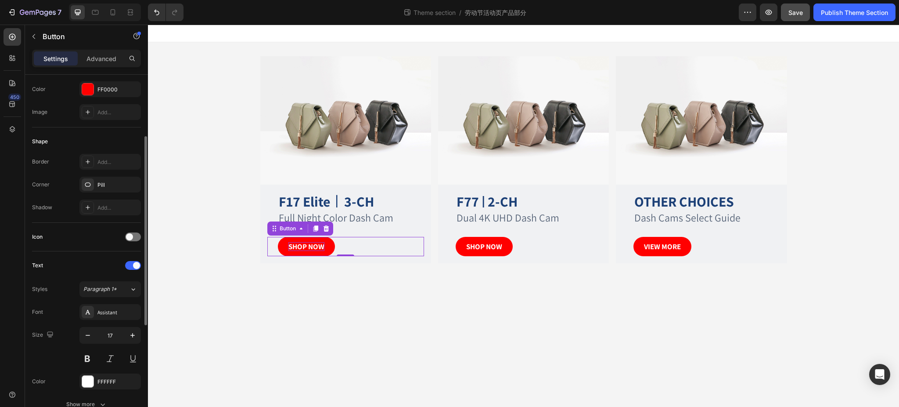
scroll to position [318, 0]
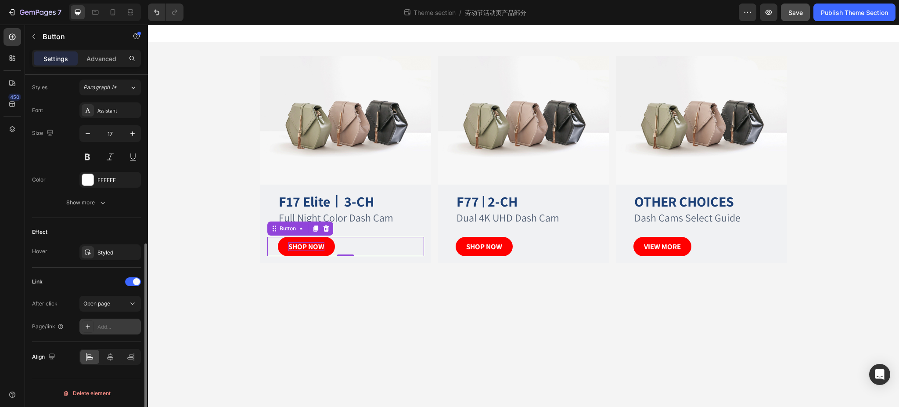
click at [107, 326] on div "Add..." at bounding box center [117, 327] width 41 height 8
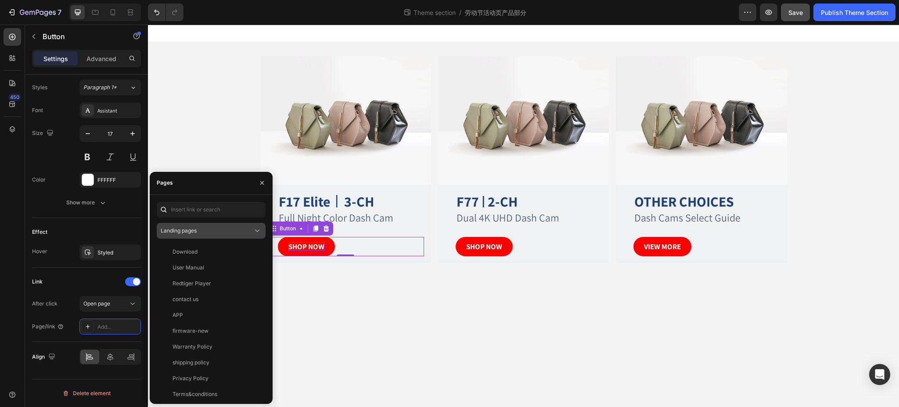
drag, startPoint x: 210, startPoint y: 231, endPoint x: 216, endPoint y: 235, distance: 6.9
click at [211, 231] on div "Landing pages" at bounding box center [207, 231] width 92 height 8
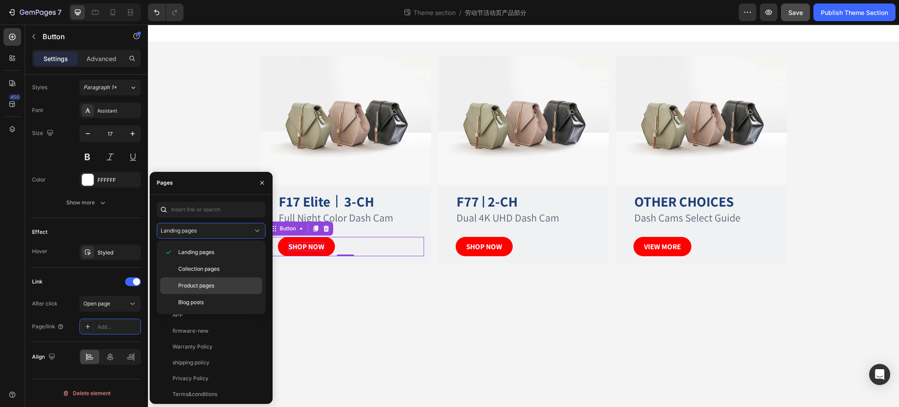
click at [208, 281] on span "Product pages" at bounding box center [196, 285] width 36 height 8
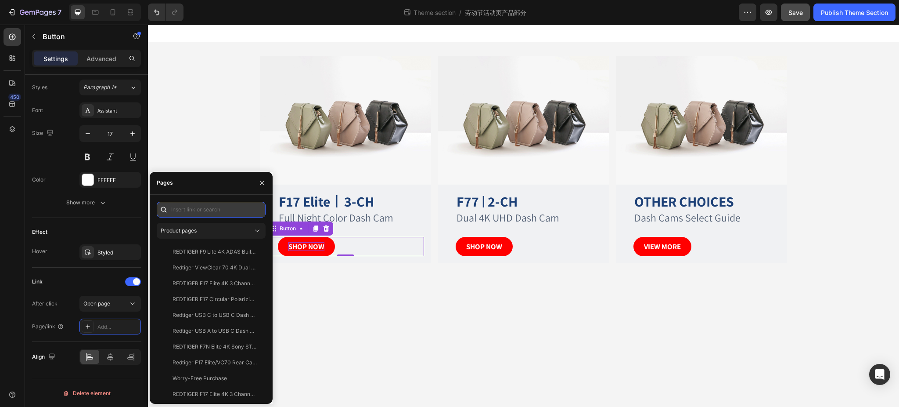
click at [192, 210] on input "text" at bounding box center [211, 210] width 109 height 16
paste input "REDTIGER F17 Elite 4K 3 Channel Dash Cam Sony STARVIS 2 Dual HDR WIFI 6 Full Ni…"
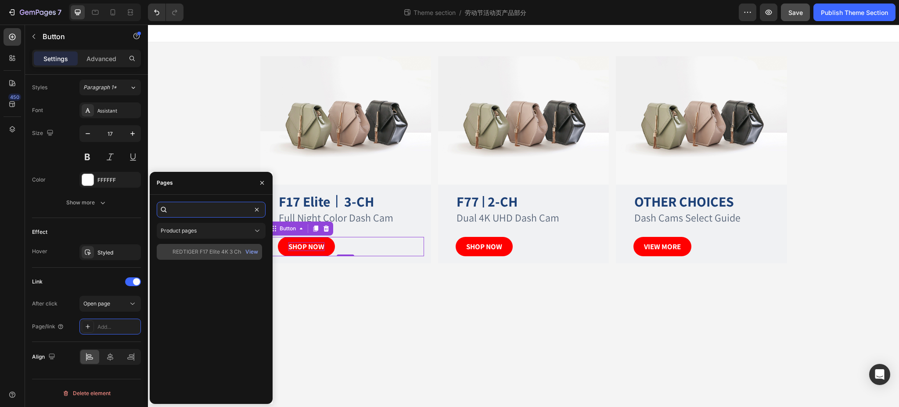
type input "REDTIGER F17 Elite 4K 3 Channel Dash Cam Sony STARVIS 2 Dual HDR WIFI 6 Full Ni…"
click at [212, 252] on div "REDTIGER F17 Elite 4K 3 Channel Dash Cam Sony STARVIS 2 Dual HDR WIFI 6 Full Ni…" at bounding box center [215, 252] width 84 height 8
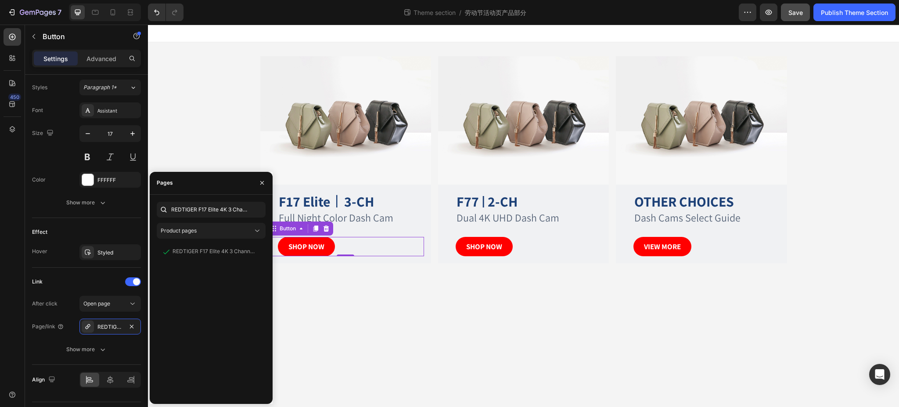
click at [445, 346] on body "Image F17 Elite 丨 3-CH Heading Full Night Color Dash Cam Text Block SHOP NOW Bu…" at bounding box center [523, 216] width 751 height 382
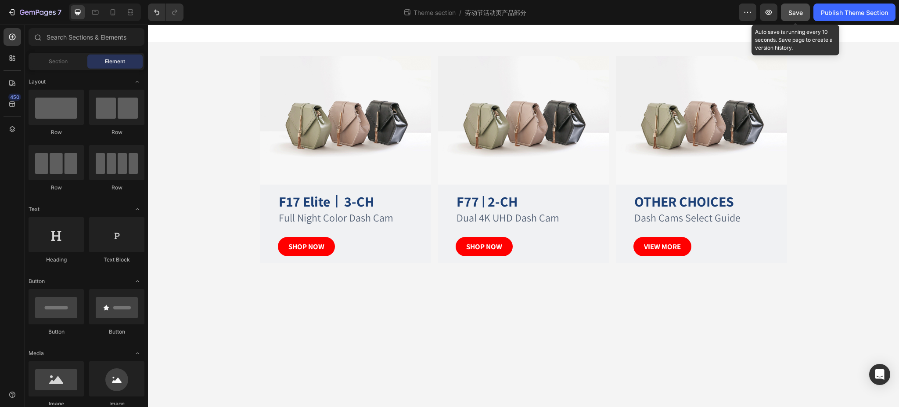
drag, startPoint x: 790, startPoint y: 11, endPoint x: 649, endPoint y: 21, distance: 142.1
click at [790, 11] on span "Save" at bounding box center [796, 12] width 14 height 7
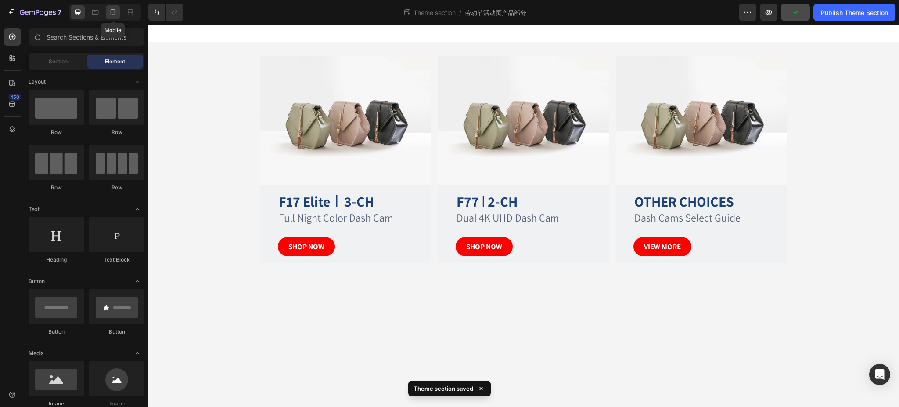
click at [112, 12] on icon at bounding box center [112, 12] width 9 height 9
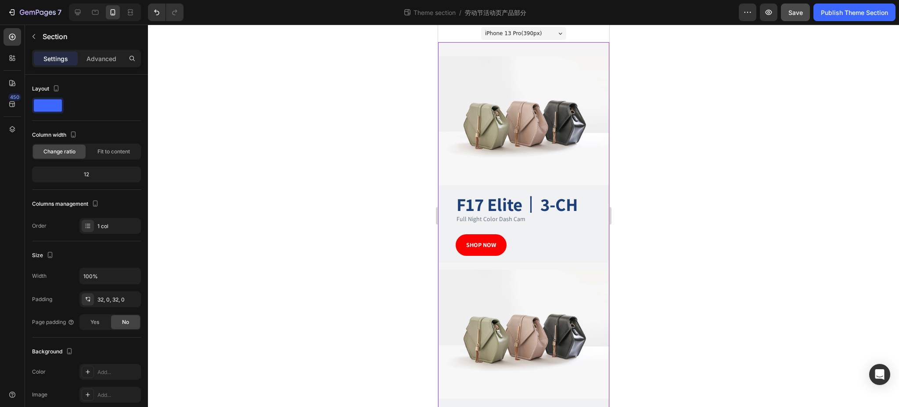
click at [514, 48] on div "Image F17 Elite 丨 3-CH Heading Full Night Color Dash Cam Text Block SHOP NOW Bu…" at bounding box center [523, 373] width 171 height 662
click at [104, 55] on p "Advanced" at bounding box center [101, 58] width 30 height 9
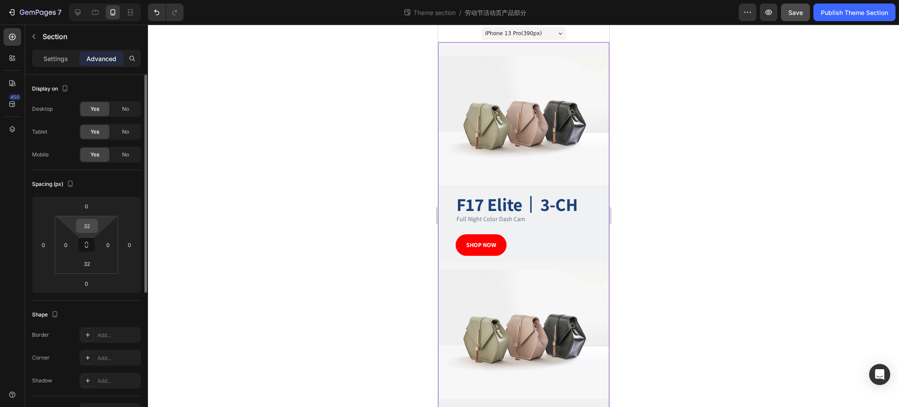
click at [94, 223] on input "32" at bounding box center [87, 225] width 18 height 13
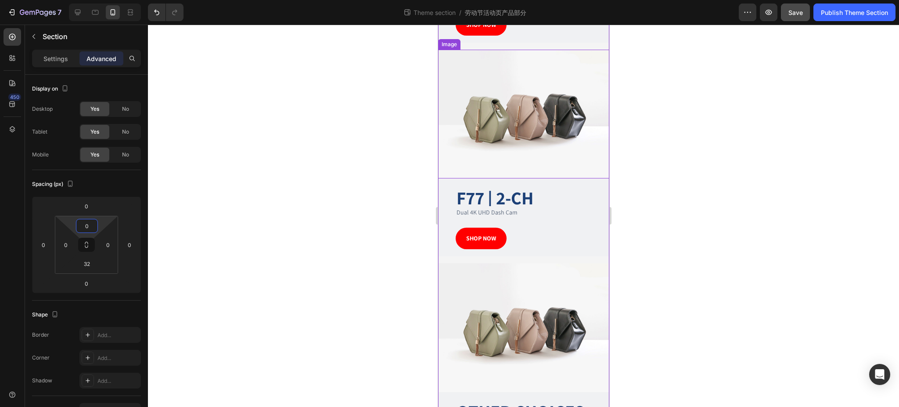
scroll to position [263, 0]
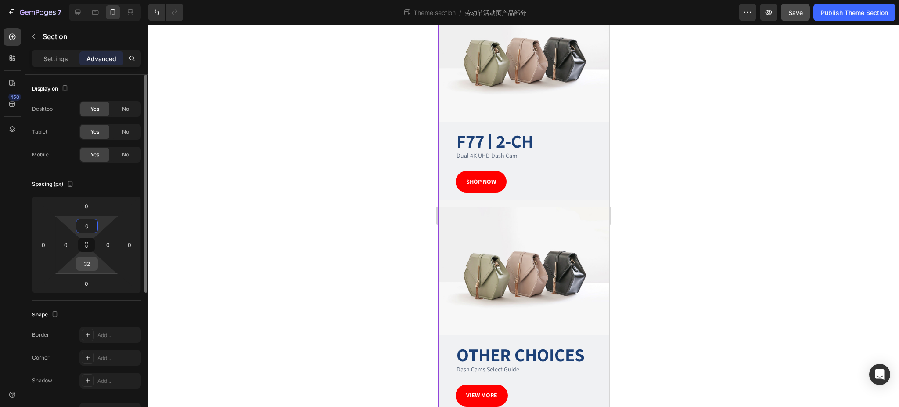
type input "0"
click at [91, 263] on input "32" at bounding box center [87, 263] width 18 height 13
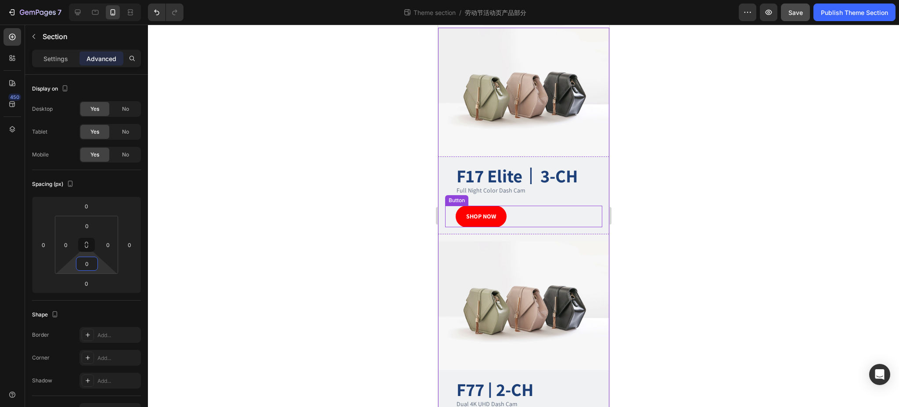
scroll to position [0, 0]
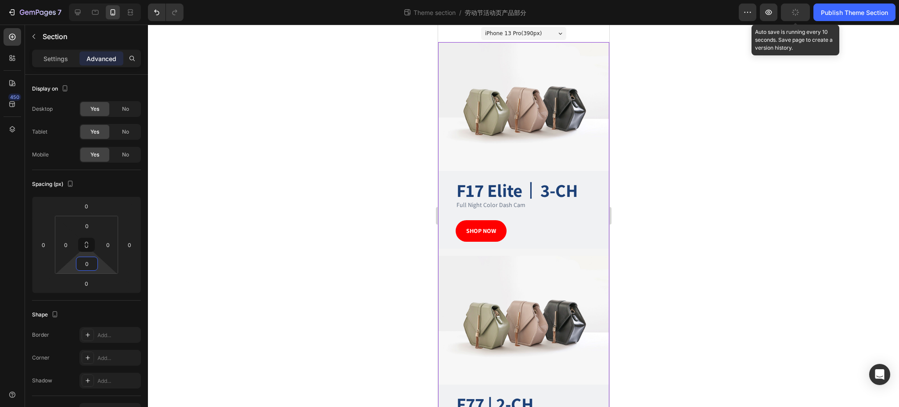
type input "0"
click at [788, 11] on button "button" at bounding box center [795, 13] width 29 height 18
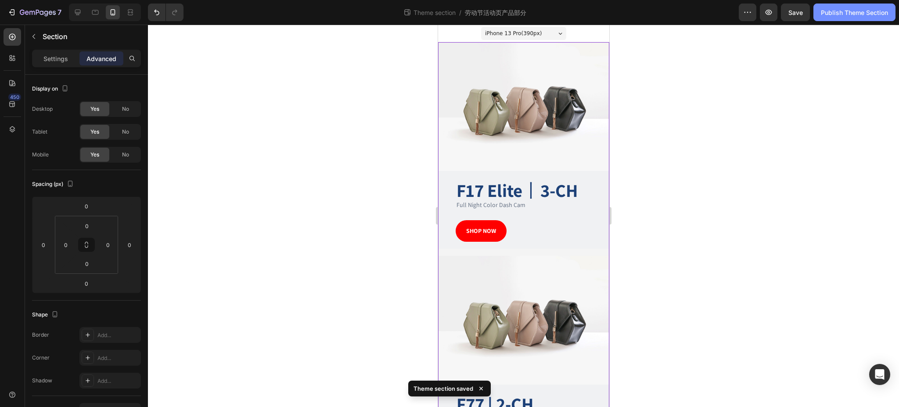
click at [835, 9] on div "Publish Theme Section" at bounding box center [854, 12] width 67 height 9
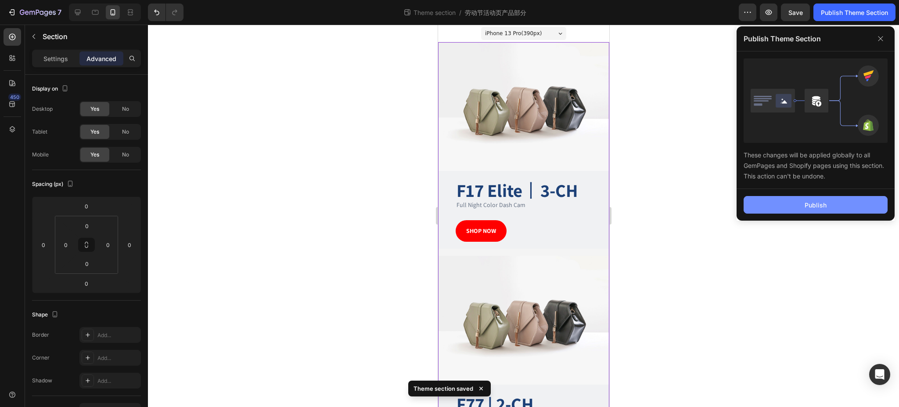
click at [805, 199] on button "Publish" at bounding box center [816, 205] width 144 height 18
